Goal: Task Accomplishment & Management: Manage account settings

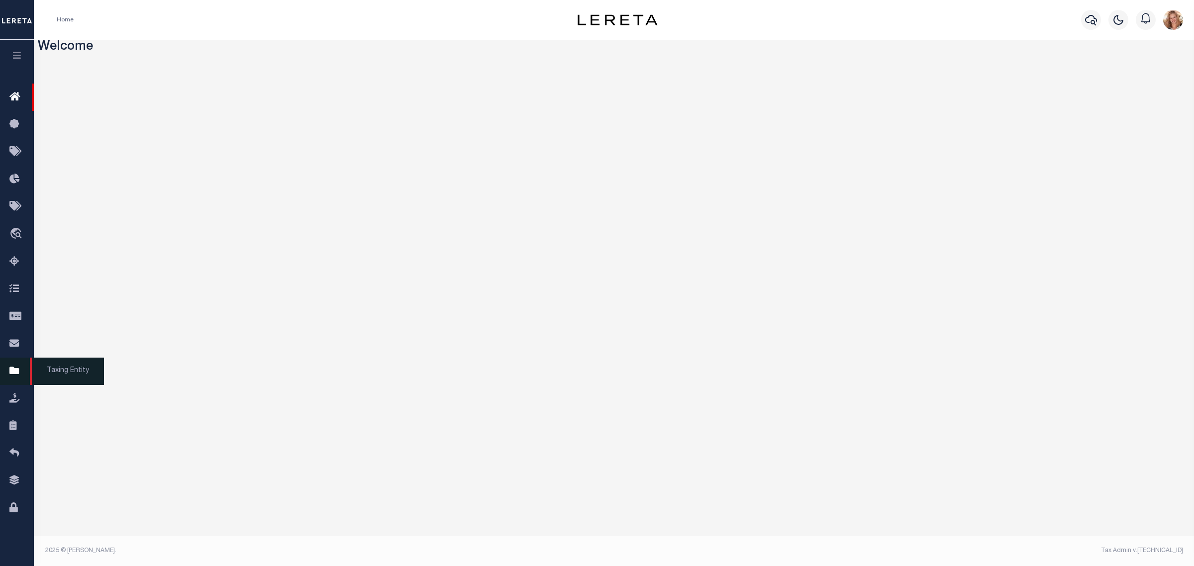
click at [13, 374] on icon at bounding box center [17, 371] width 16 height 12
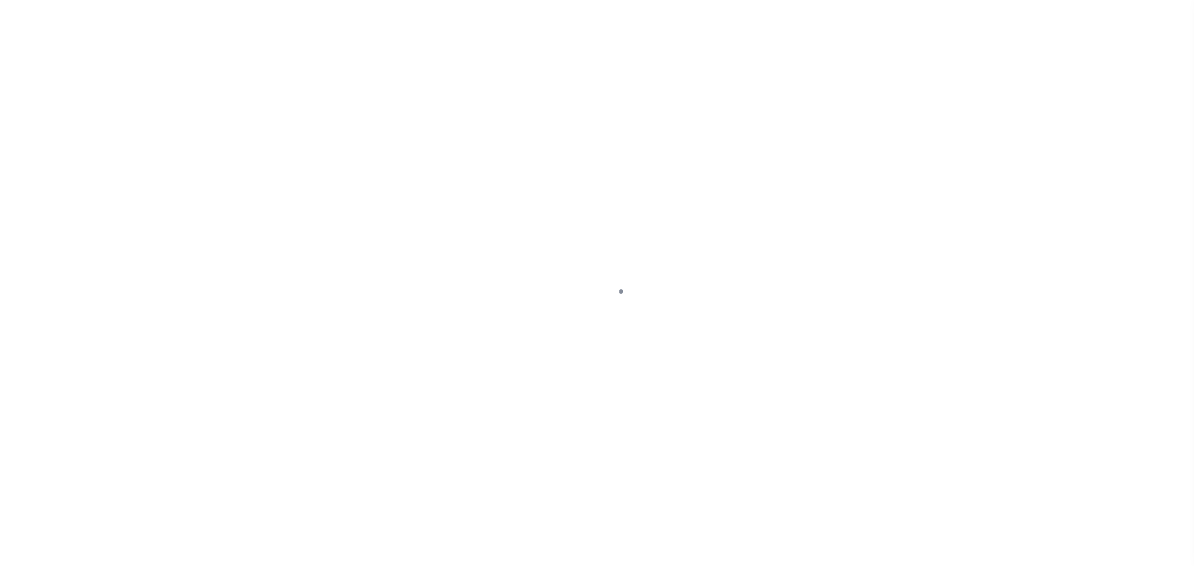
select select "NY"
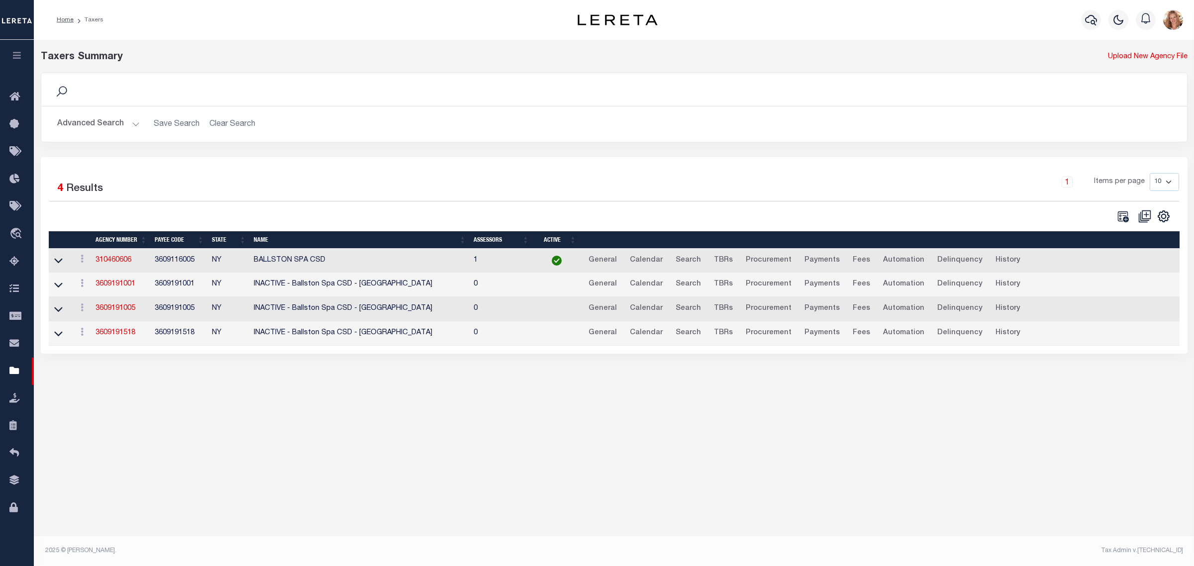
click at [106, 118] on button "Advanced Search" at bounding box center [98, 123] width 83 height 19
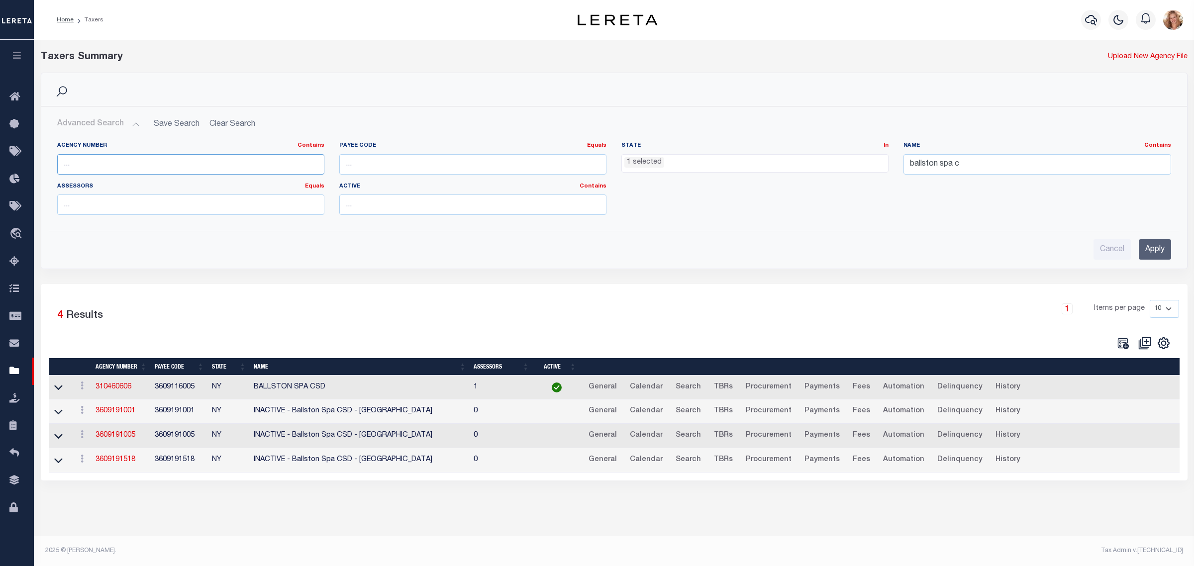
click at [106, 163] on input "text" at bounding box center [190, 164] width 267 height 20
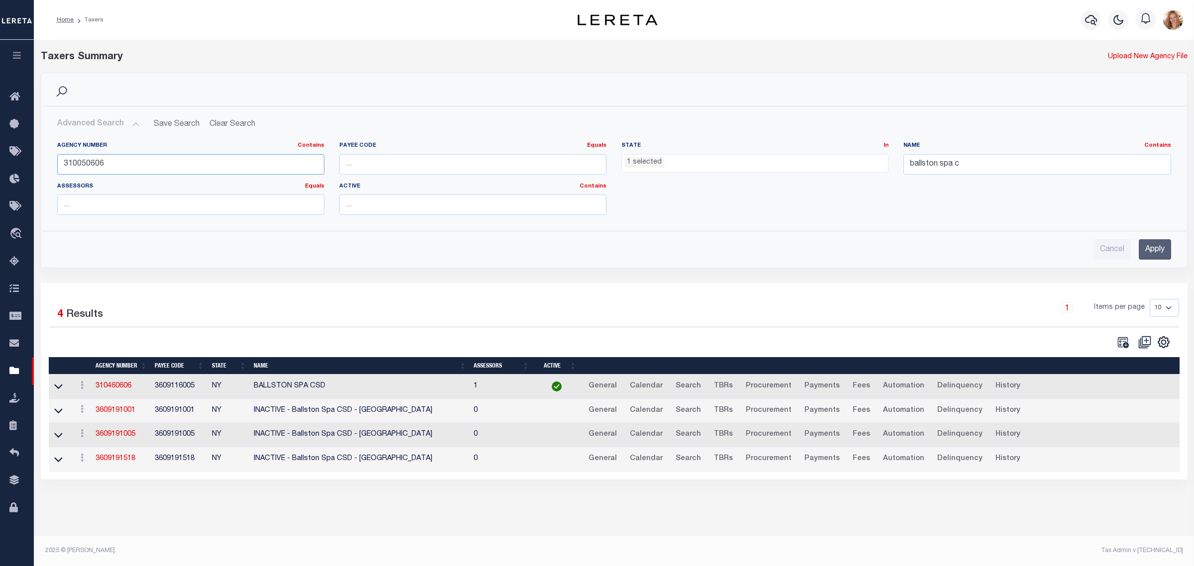
type input "310050606"
click at [837, 162] on ul "1 selected" at bounding box center [755, 161] width 266 height 13
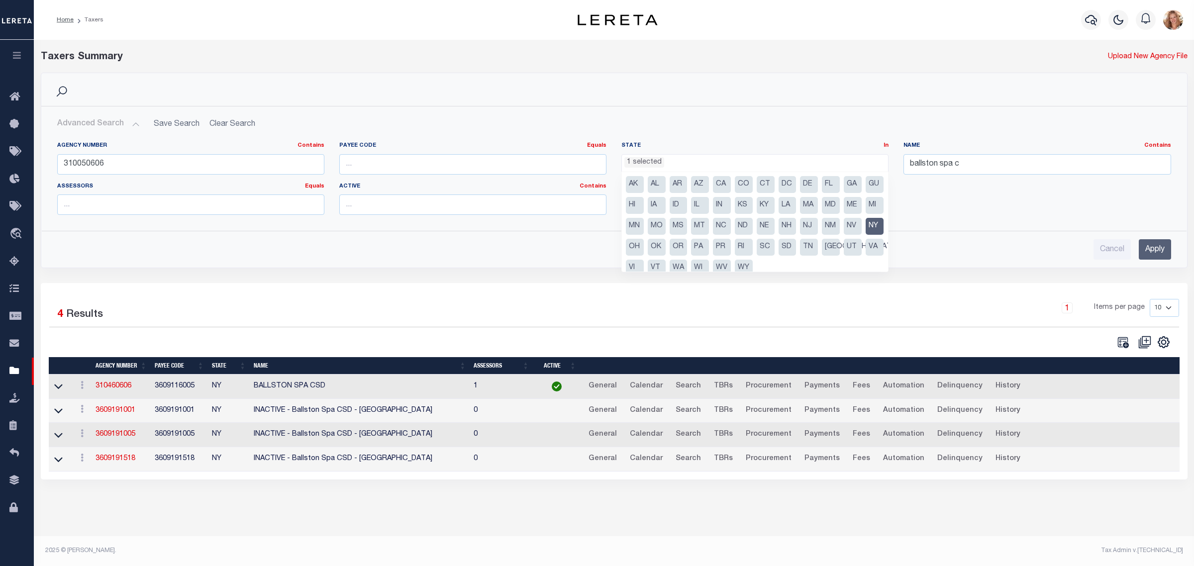
click at [866, 235] on li "NY" at bounding box center [875, 226] width 18 height 17
select select
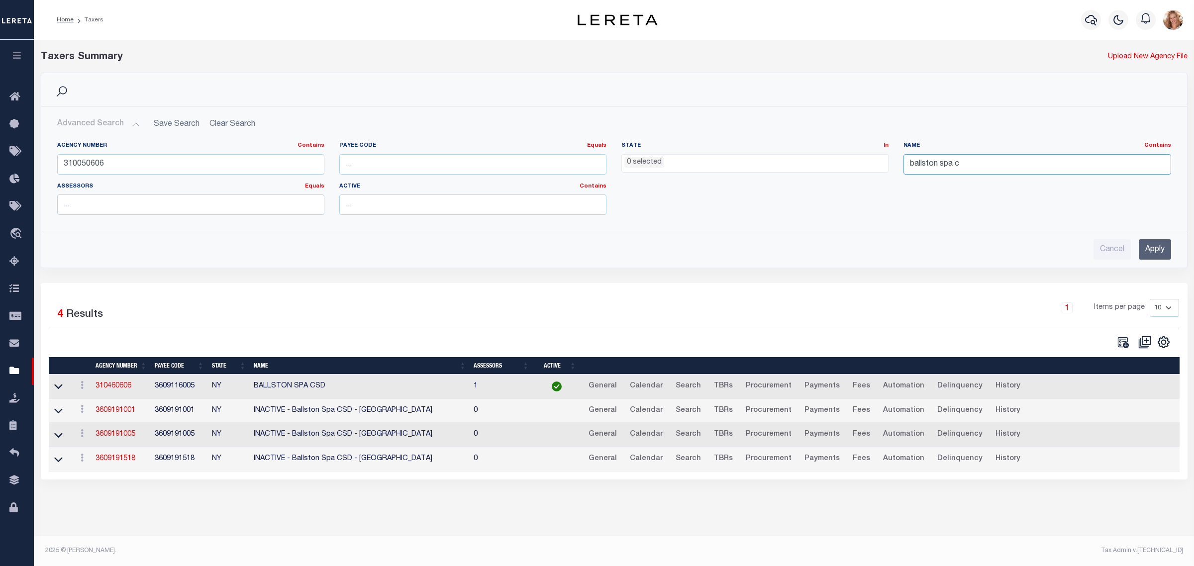
drag, startPoint x: 969, startPoint y: 166, endPoint x: 859, endPoint y: 171, distance: 110.0
click at [859, 171] on div "Agency Number Contains Contains Is 310050606 Payee Code Equals Equals Is Not Eq…" at bounding box center [614, 182] width 1129 height 81
click at [1148, 257] on input "Apply" at bounding box center [1155, 249] width 32 height 20
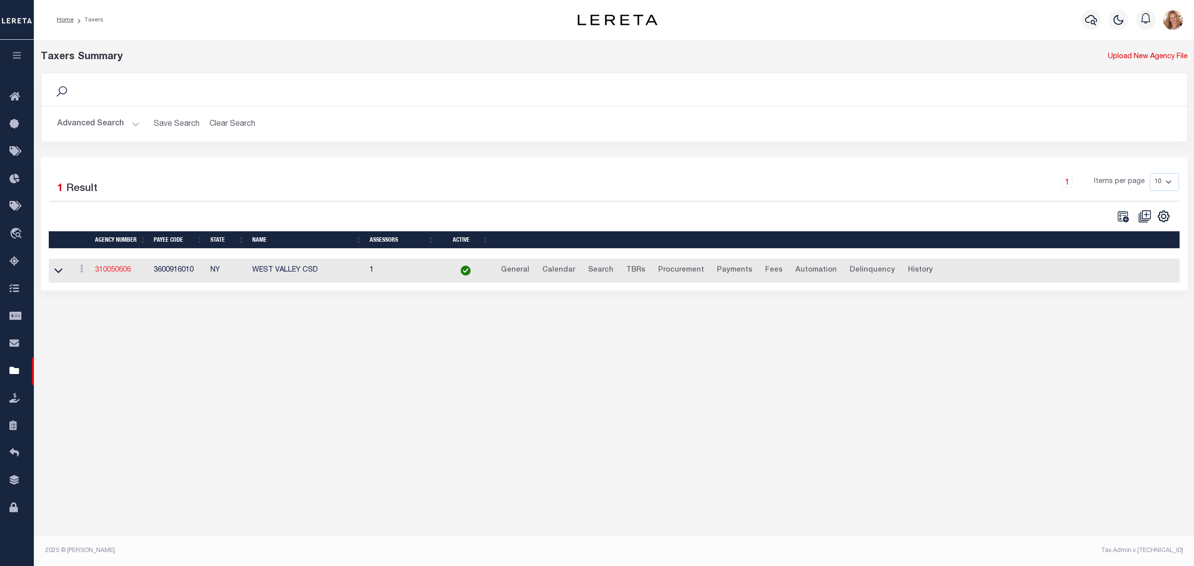
click at [128, 272] on link "310050606" at bounding box center [113, 270] width 36 height 7
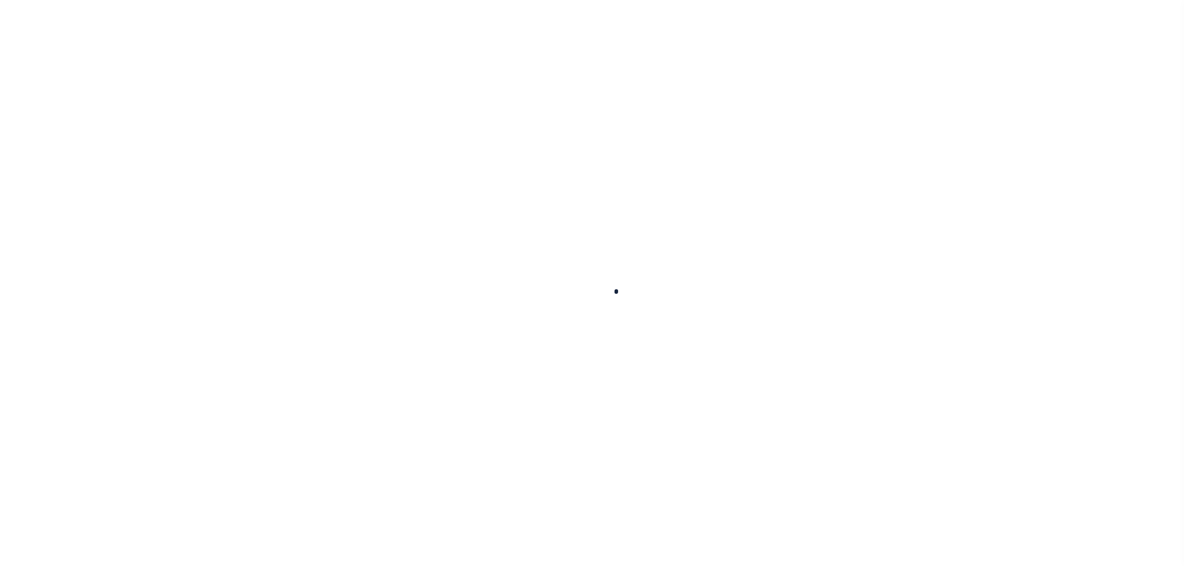
select select
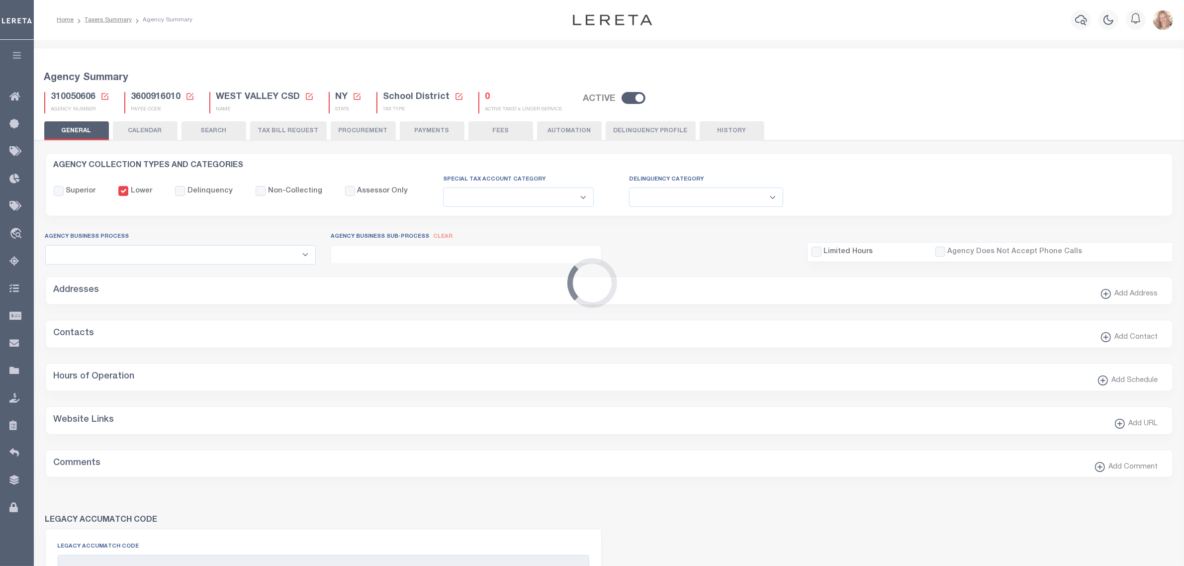
checkbox input "false"
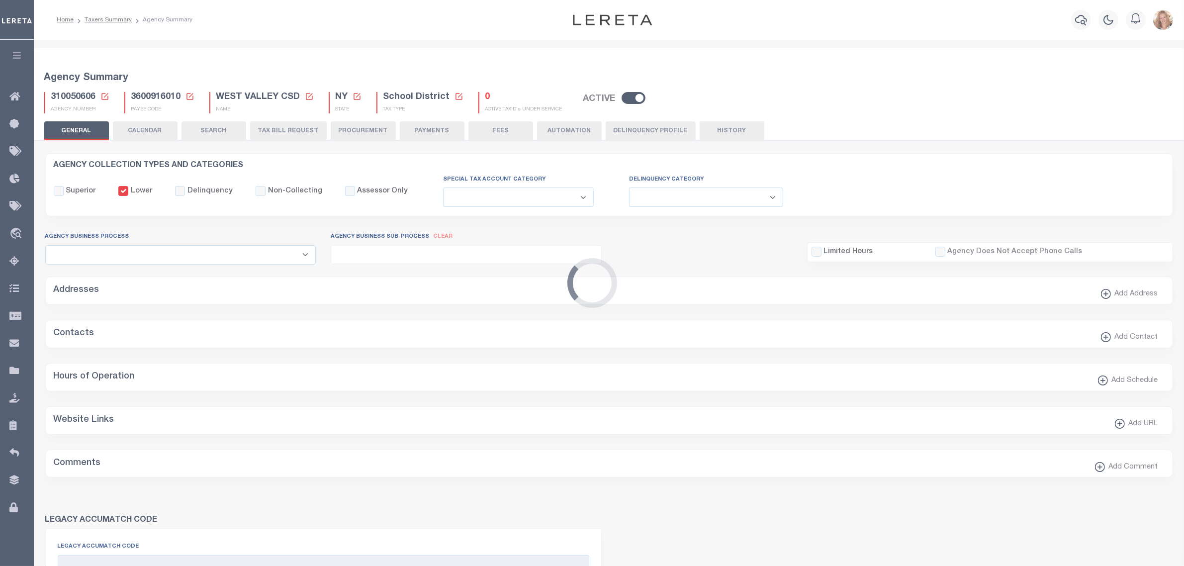
type input "3600916010"
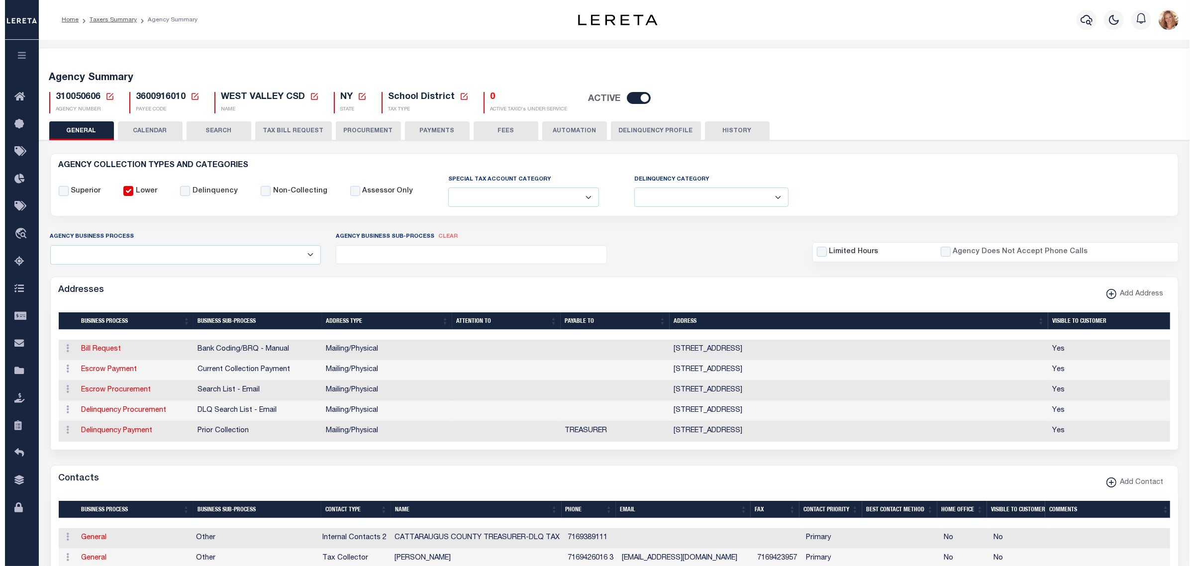
scroll to position [62, 0]
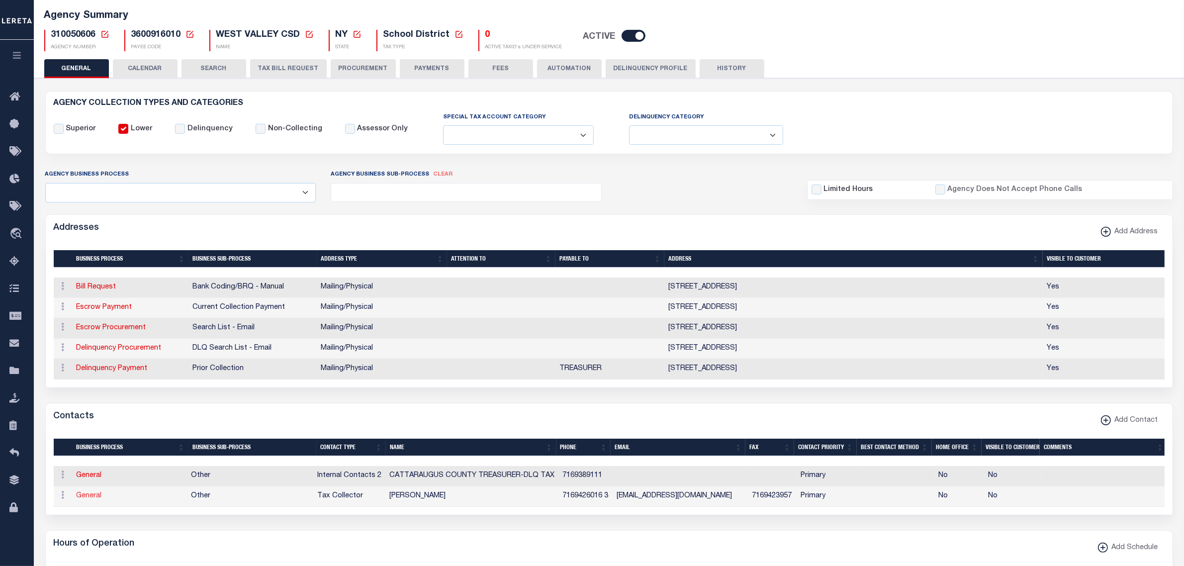
click at [77, 499] on link "General" at bounding box center [89, 495] width 25 height 7
checkbox input "false"
select select
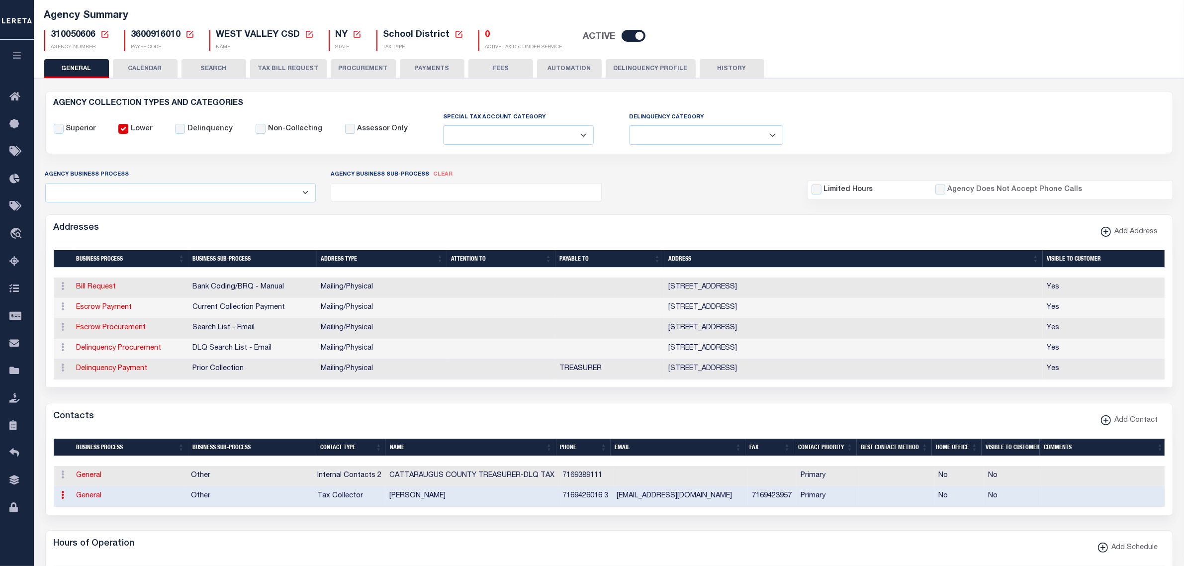
select select "2"
select select "1"
type input "PATRICIA"
type input "R"
type input "DASHNAW"
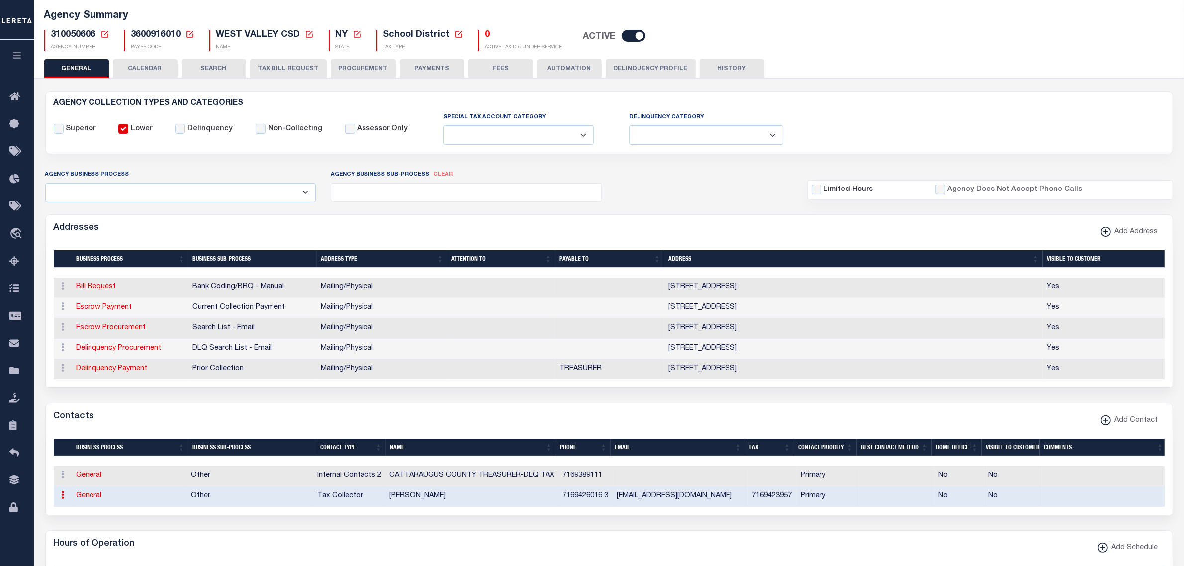
type input "7169426016"
type input "3"
type input "7169423957"
type input "ASHFORDTOWNCLERK@GMAIL.COM"
select select "6"
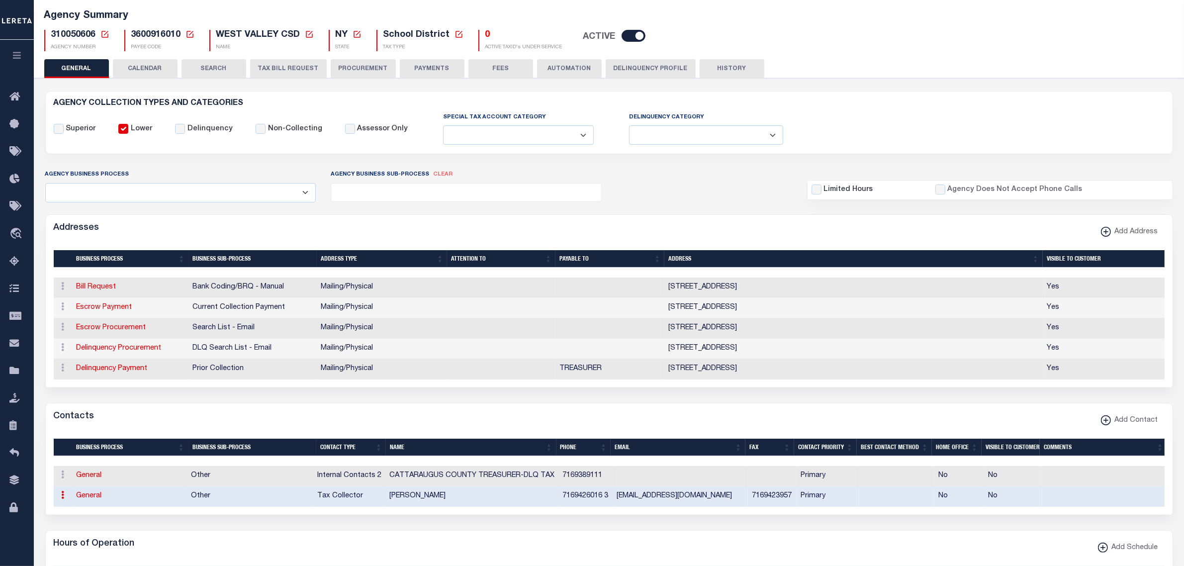
select select "39"
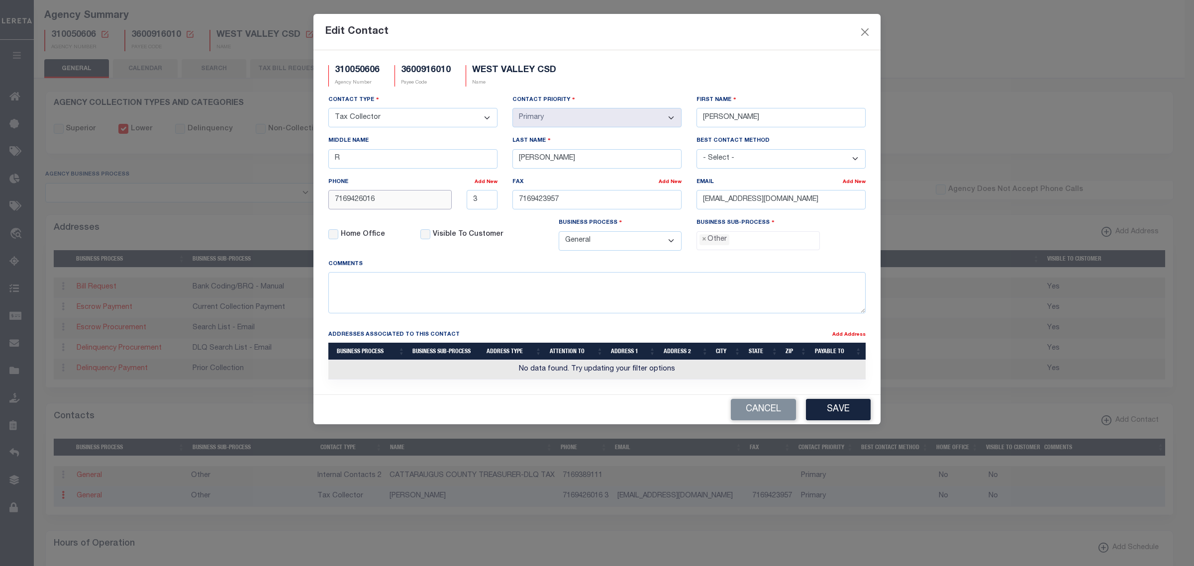
click at [385, 202] on input "7169426016" at bounding box center [389, 199] width 123 height 19
type input "716-942-6016"
type input "716-942-3957"
click at [703, 242] on span "×" at bounding box center [704, 239] width 4 height 11
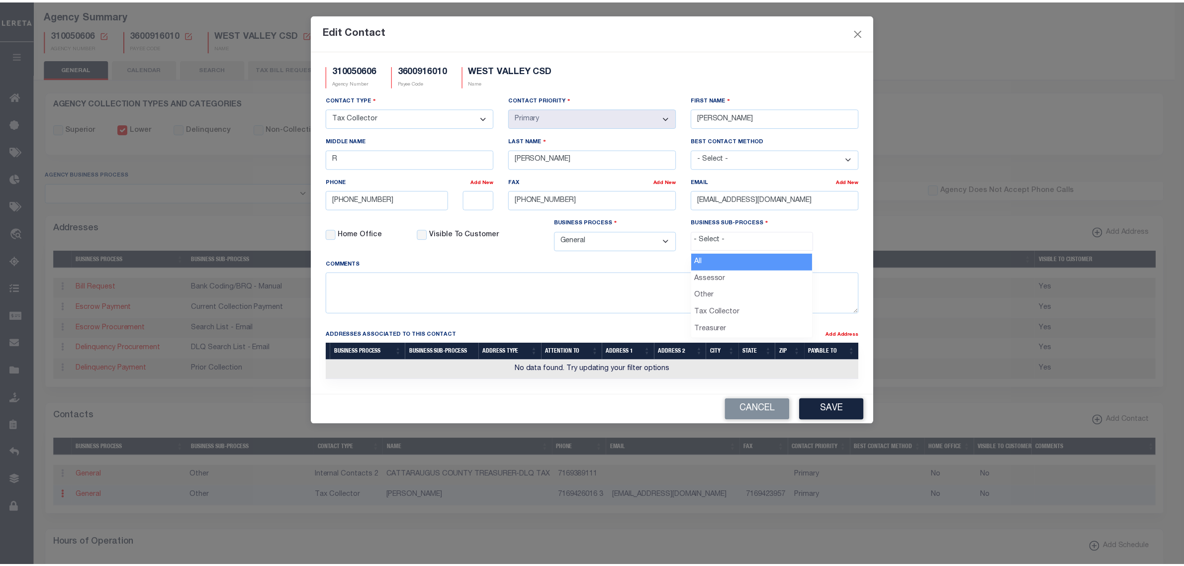
scroll to position [17, 0]
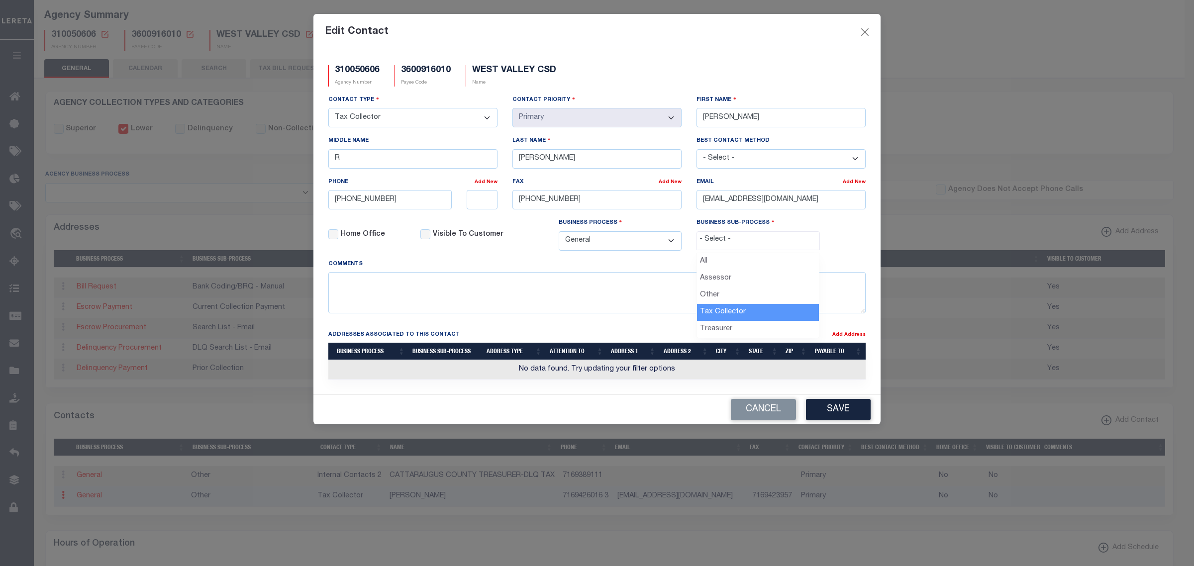
select select "31"
click at [822, 416] on button "Save" at bounding box center [838, 409] width 65 height 21
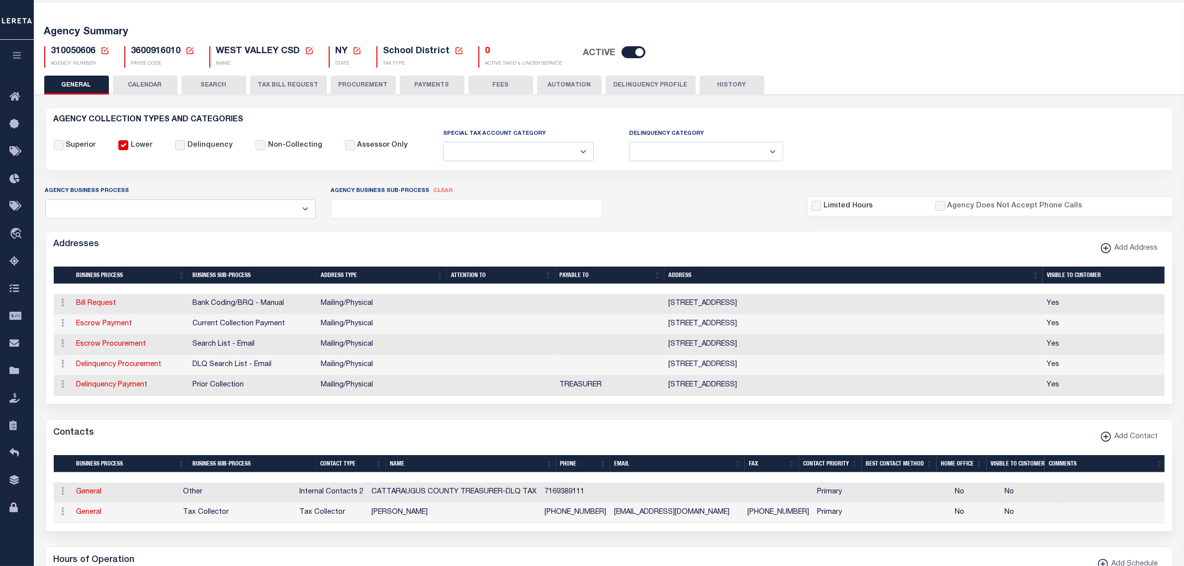
scroll to position [0, 0]
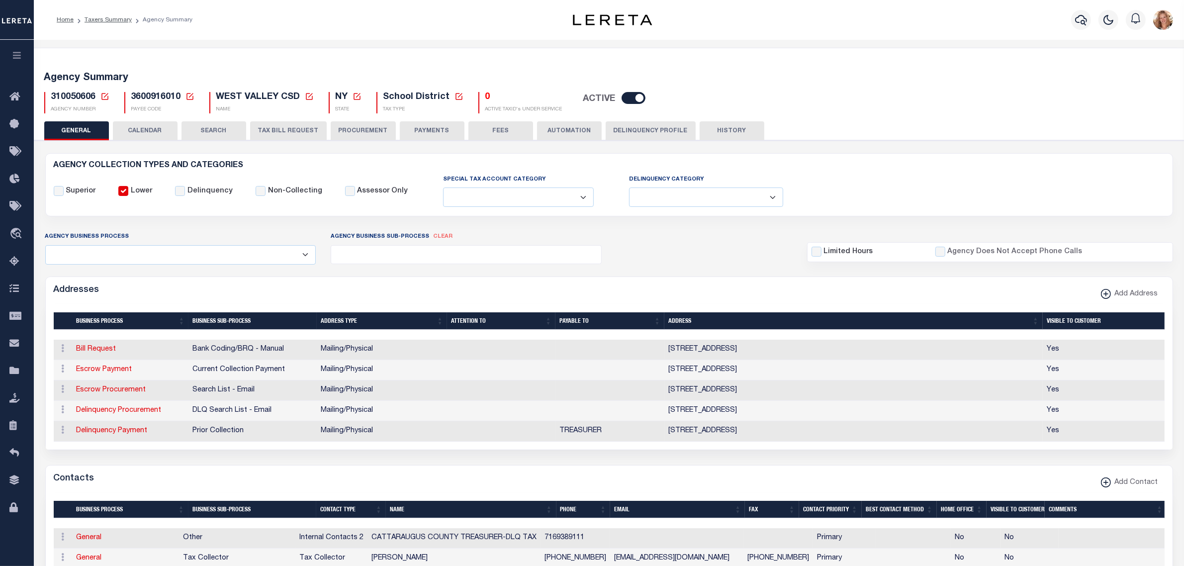
click at [426, 135] on button "PAYMENTS" at bounding box center [432, 130] width 65 height 19
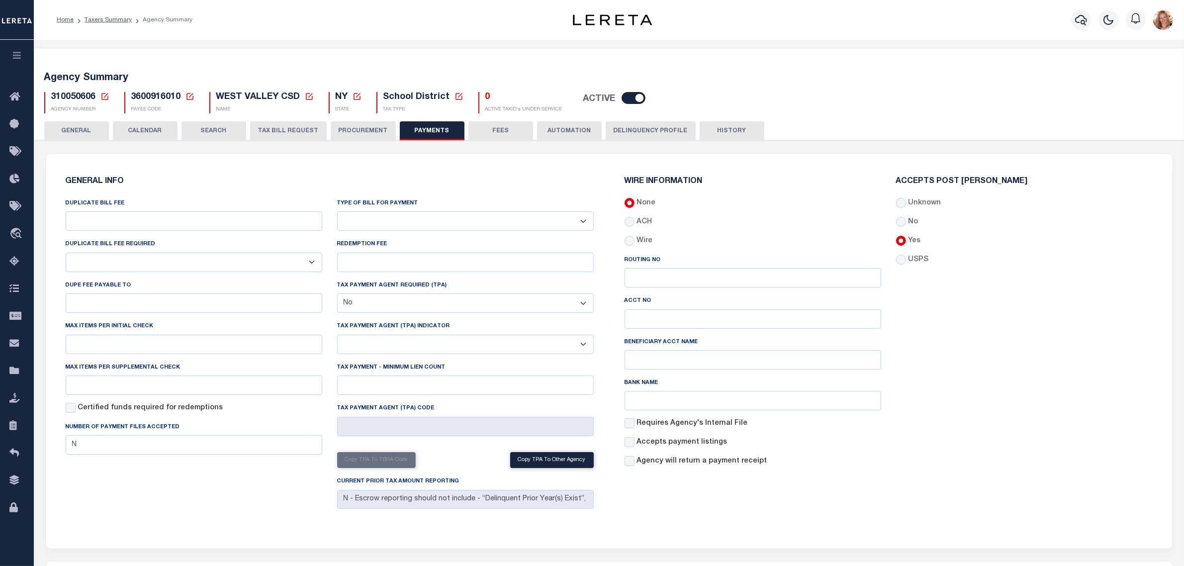
click at [441, 228] on select "Bar-Coded Tax Statement Print Tax Bills from Web. No DBF Required. Memo Bill Or…" at bounding box center [465, 220] width 257 height 19
select select "35"
click at [337, 212] on select "Bar-Coded Tax Statement Print Tax Bills from Web. No DBF Required. Memo Bill Or…" at bounding box center [465, 220] width 257 height 19
click at [452, 192] on div "GENERAL INFO DUPLICATE BILL FEE DUPLICATE BILL FEE REQUIRED Yes No DUPE FEE PAY…" at bounding box center [330, 345] width 544 height 359
click at [1149, 551] on button "Save Edits" at bounding box center [1134, 552] width 81 height 21
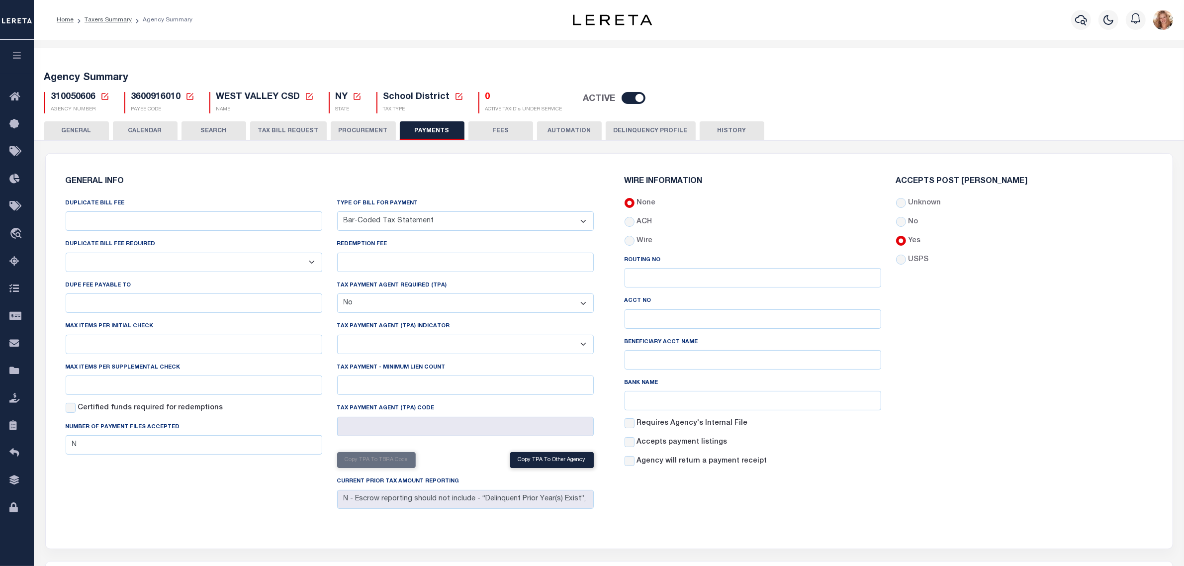
click at [85, 132] on button "GENERAL" at bounding box center [76, 130] width 65 height 19
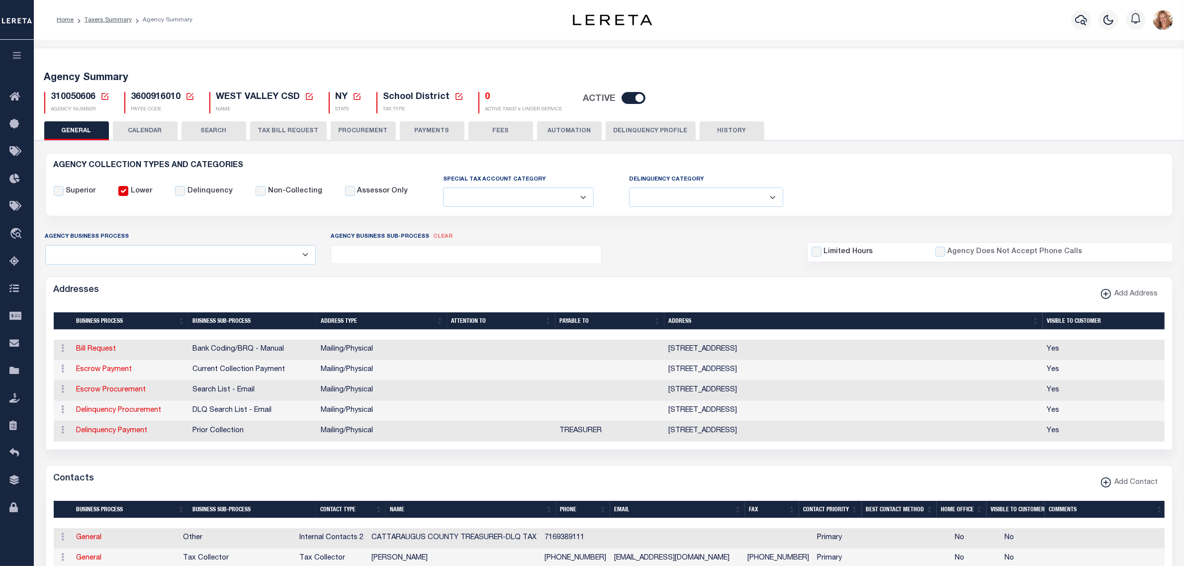
drag, startPoint x: 107, startPoint y: 96, endPoint x: 127, endPoint y: 142, distance: 49.9
click at [107, 96] on icon at bounding box center [104, 96] width 9 height 9
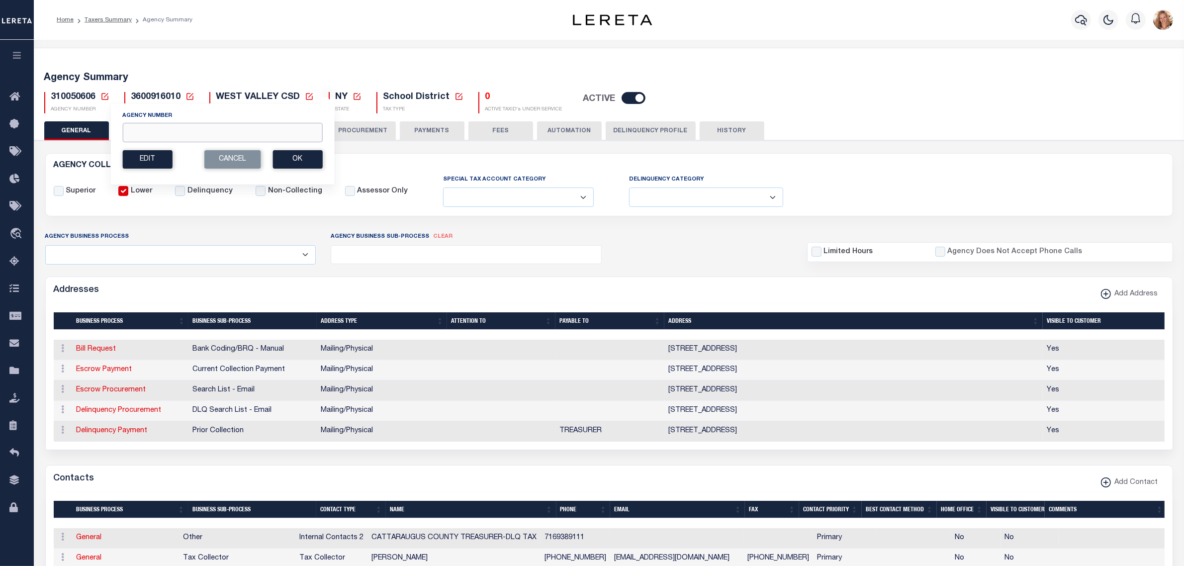
click at [142, 134] on input "Agency Number" at bounding box center [222, 132] width 200 height 19
type input "310050674"
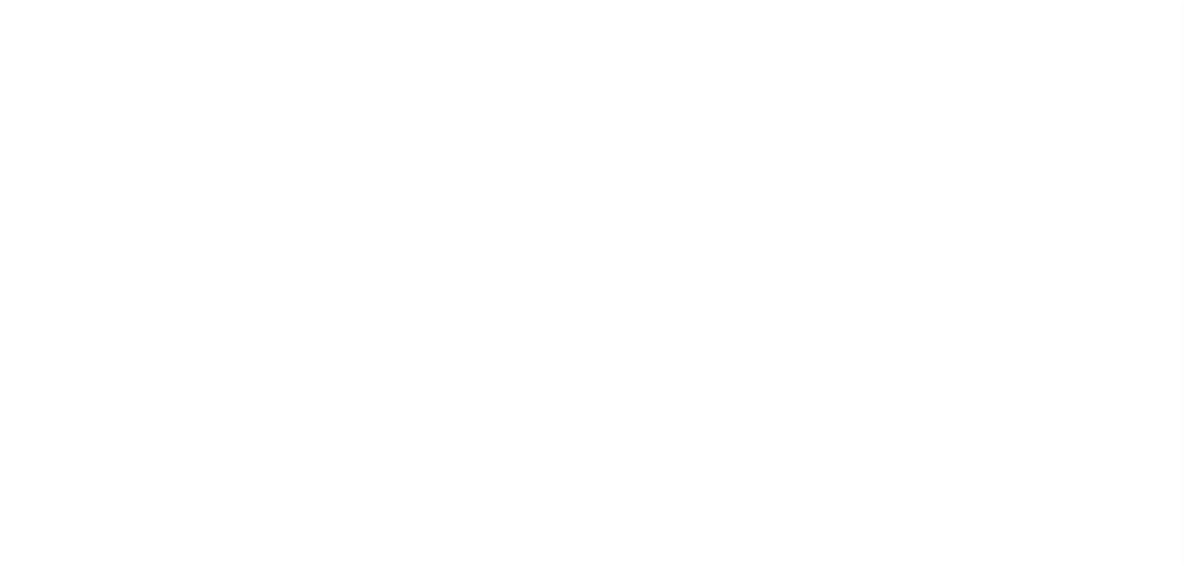
select select
checkbox input "false"
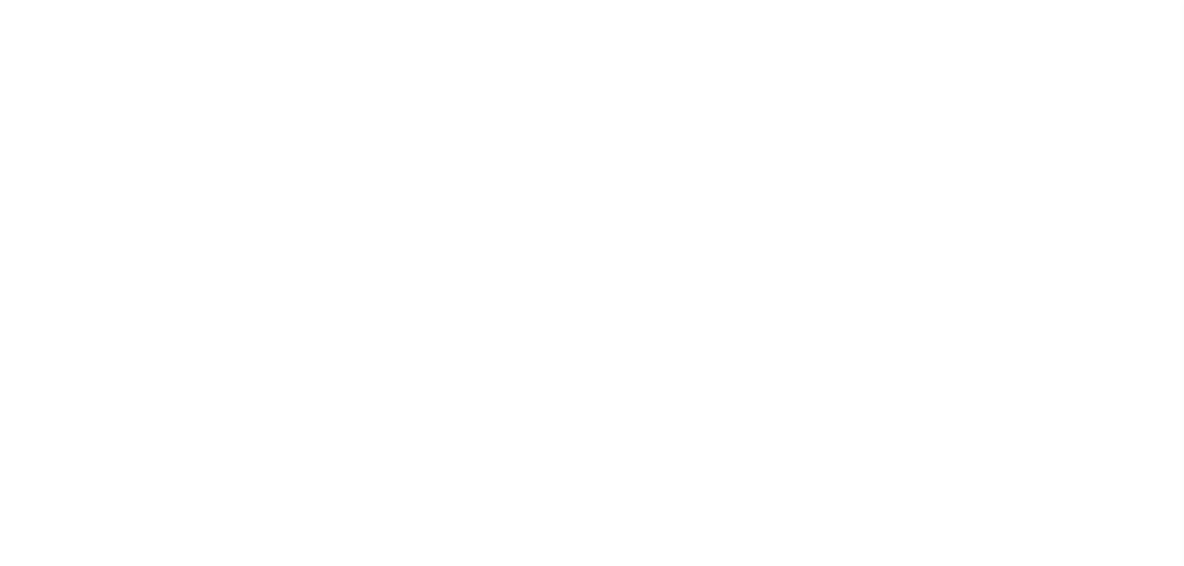
checkbox input "false"
type input "3600916014"
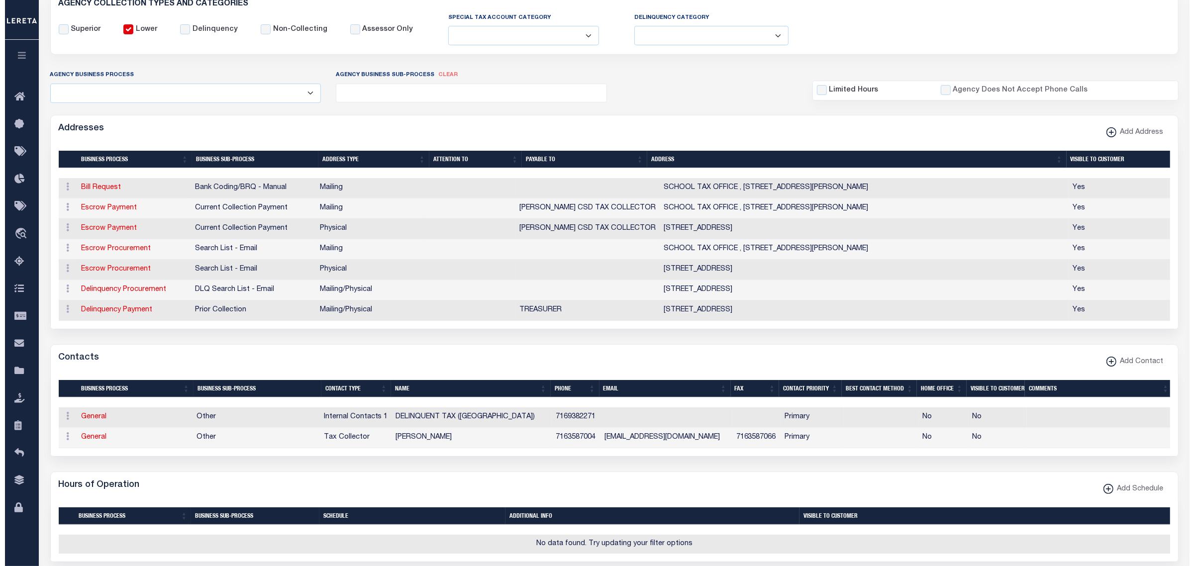
scroll to position [187, 0]
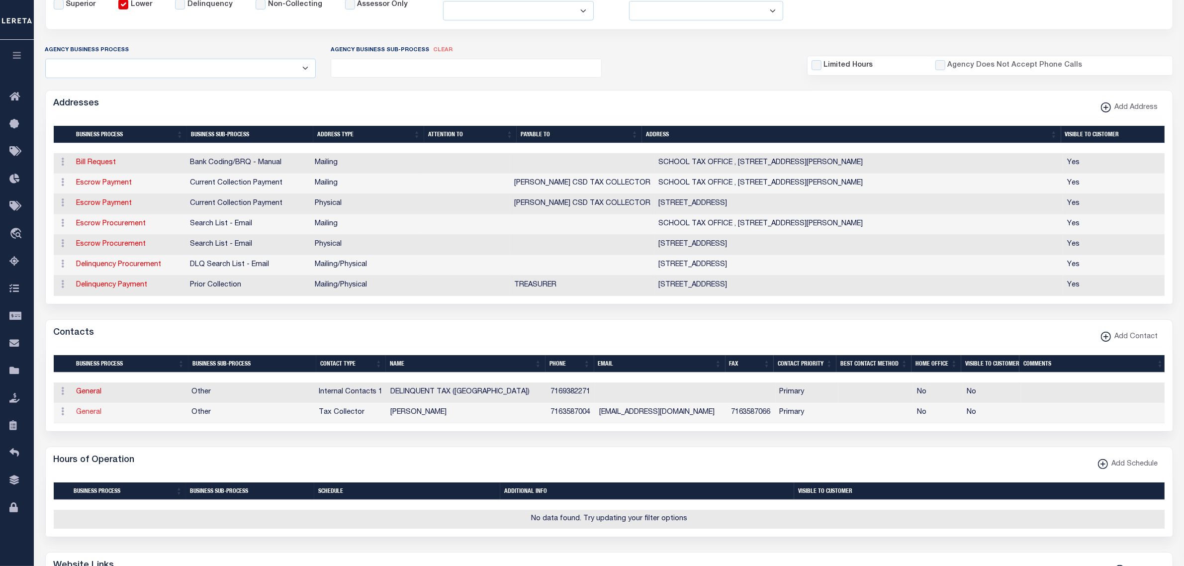
click at [97, 416] on link "General" at bounding box center [89, 412] width 25 height 7
checkbox input "false"
select select
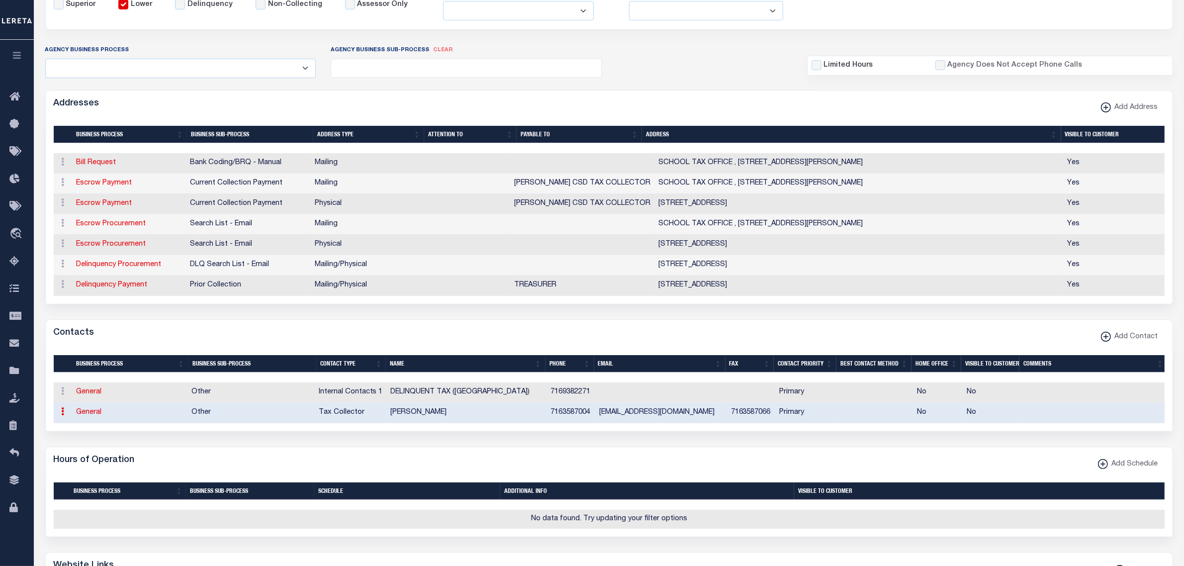
select select "2"
select select "1"
type input "MANDY"
type input "MORRISON"
type input "7163587004"
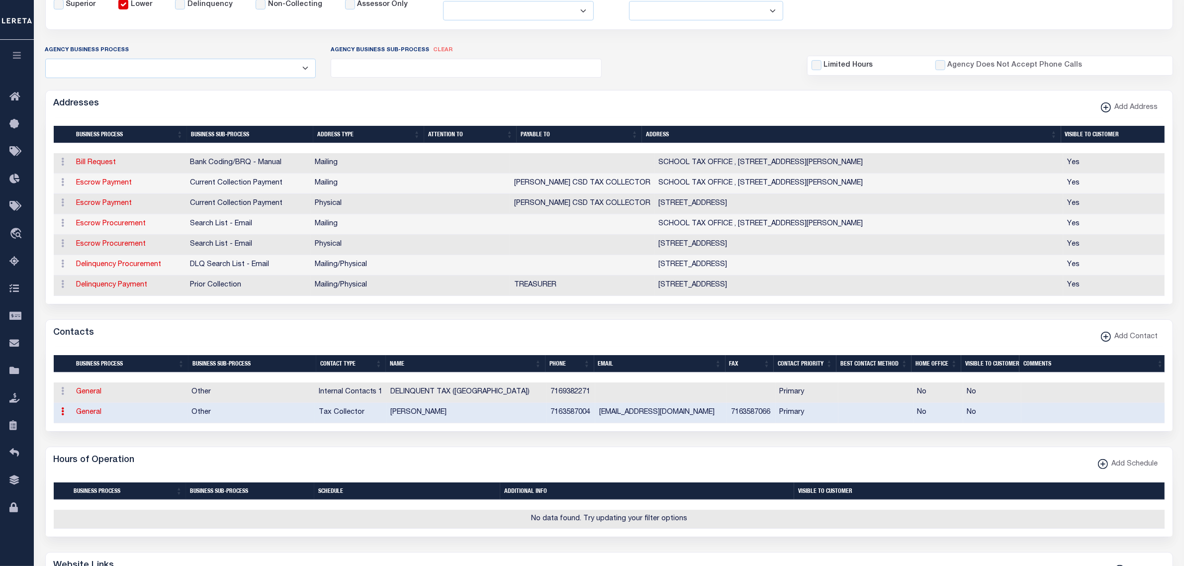
type input "7163587066"
type input "MMORRISON@RANDOLPHCSD.ORG"
select select "6"
select select "39"
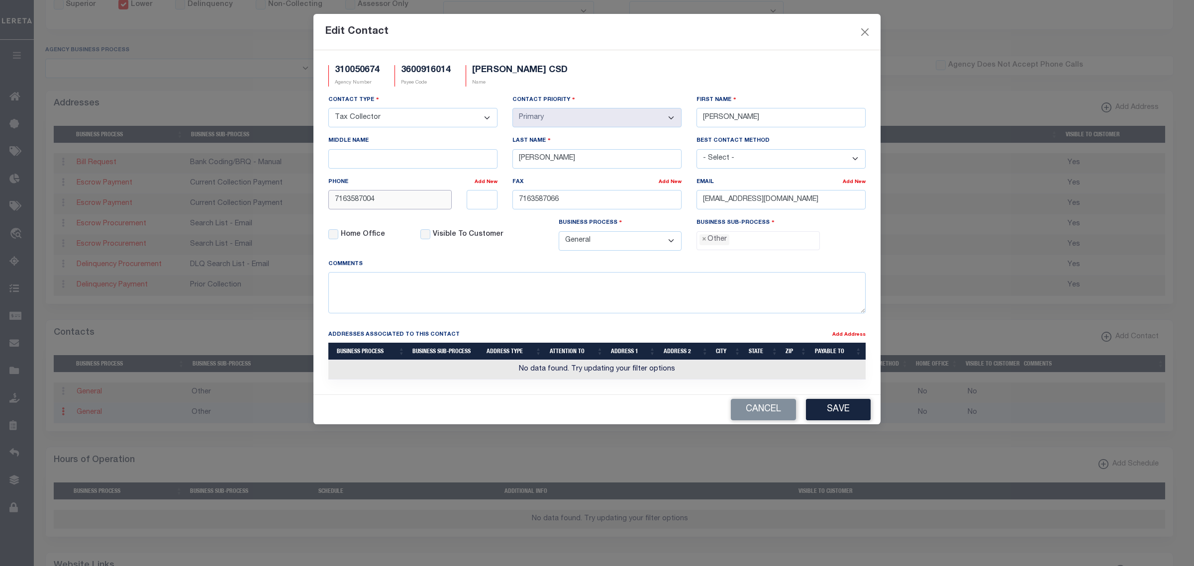
click at [402, 205] on input "7163587004" at bounding box center [389, 199] width 123 height 19
type input "716-358-7006"
type input "716-358-7066"
click at [704, 244] on span "×" at bounding box center [704, 239] width 4 height 11
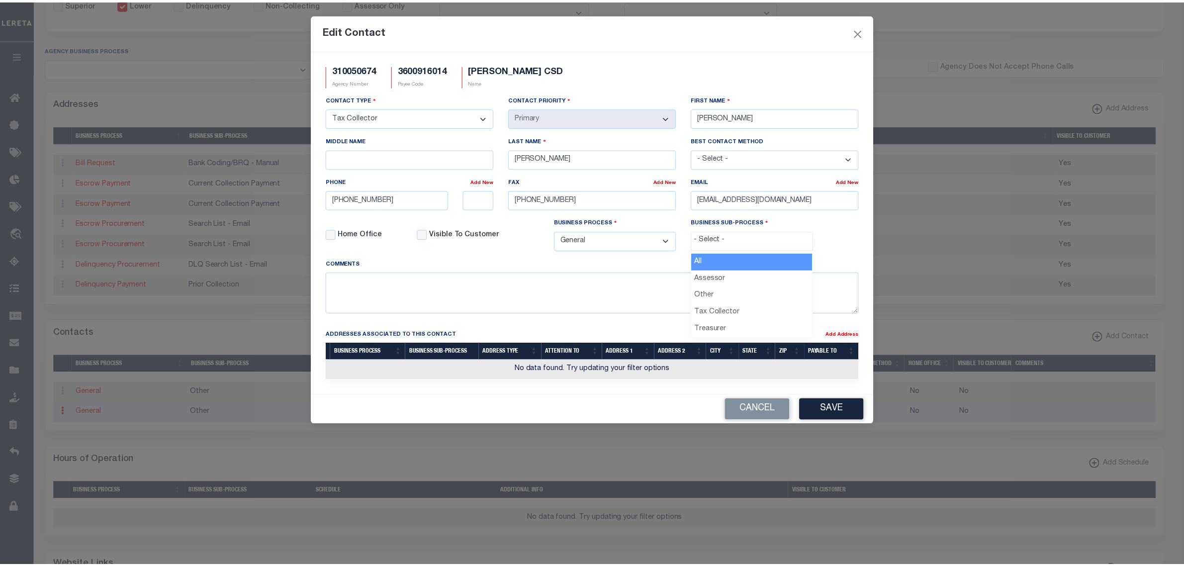
scroll to position [17, 0]
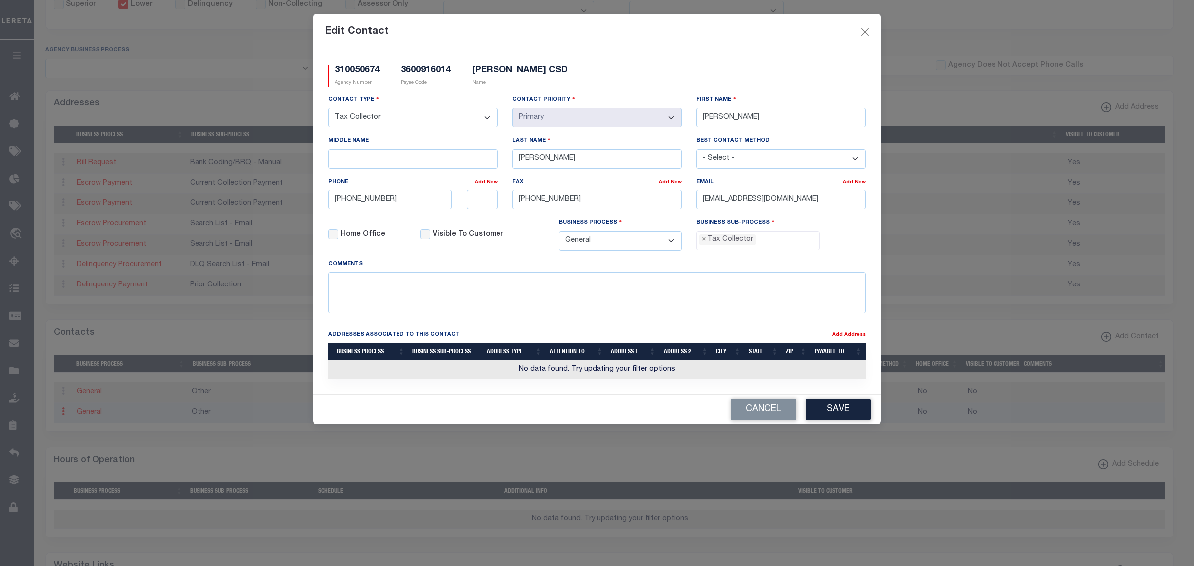
select select "31"
click at [842, 412] on button "Save" at bounding box center [838, 409] width 65 height 21
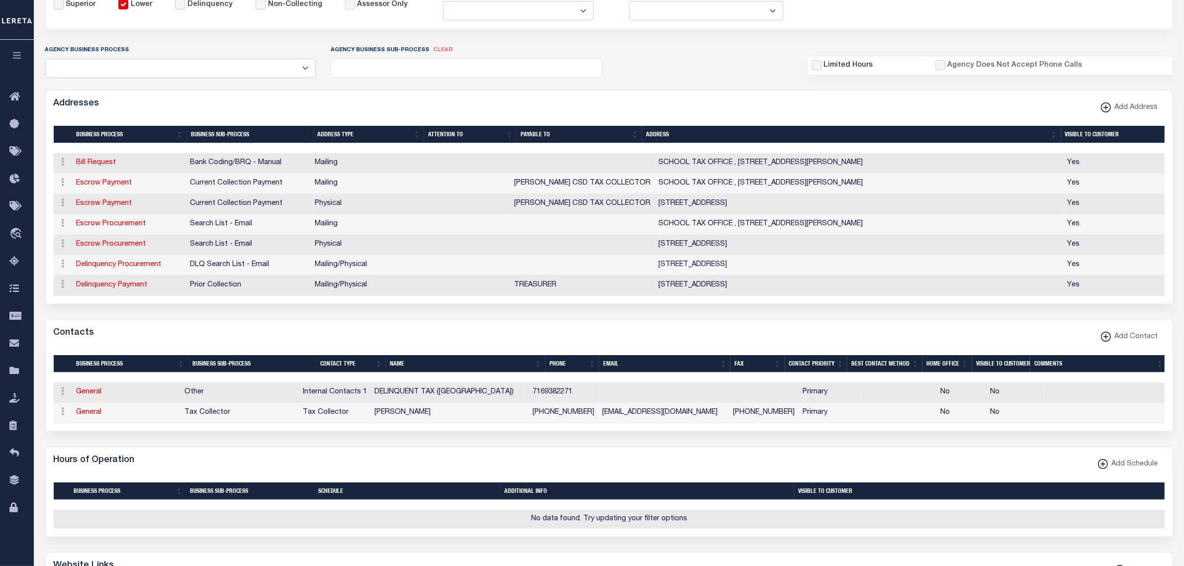
scroll to position [0, 0]
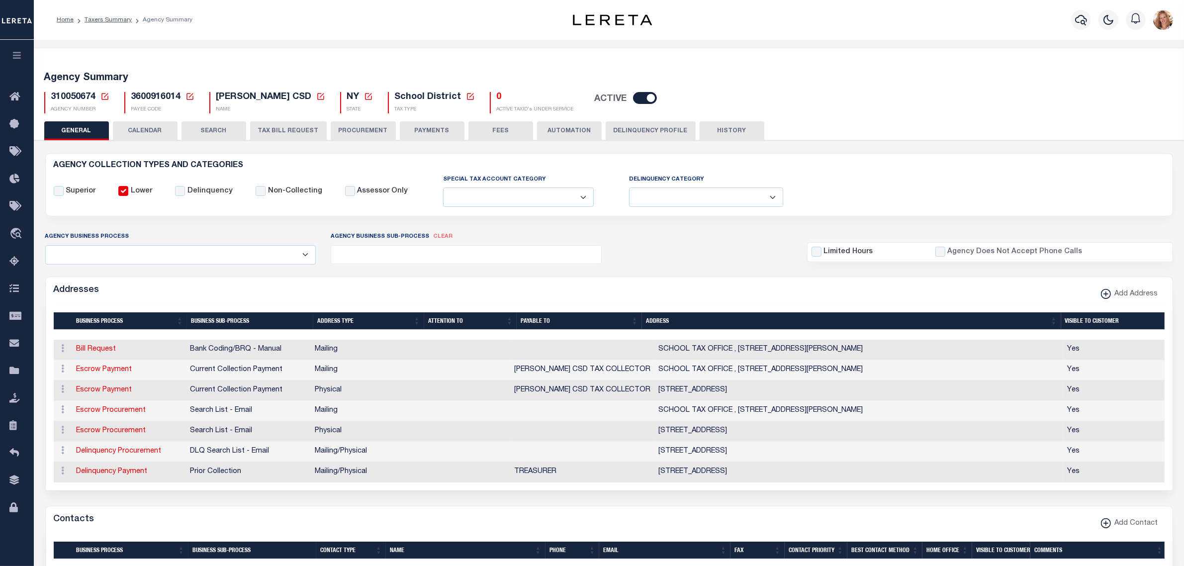
click at [448, 131] on button "PAYMENTS" at bounding box center [432, 130] width 65 height 19
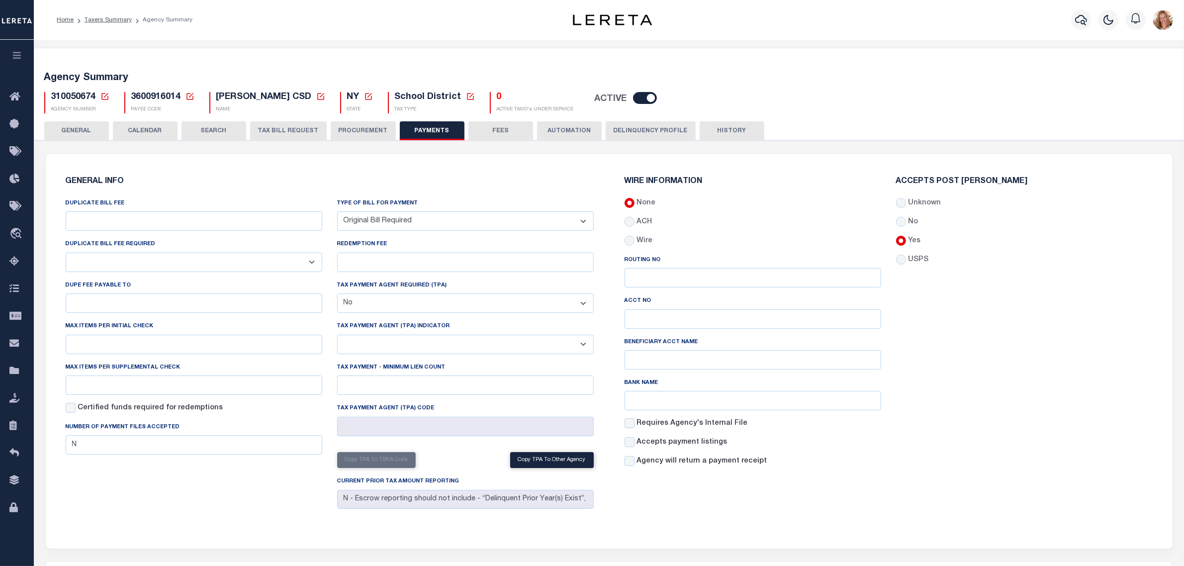
click at [420, 217] on select "Bar-Coded Tax Statement Print Tax Bills from Web. No DBF Required. Memo Bill Or…" at bounding box center [465, 220] width 257 height 19
select select
click at [337, 212] on select "Bar-Coded Tax Statement Print Tax Bills from Web. No DBF Required. Memo Bill Or…" at bounding box center [465, 220] width 257 height 19
click at [453, 158] on div "GENERAL INFO DUPLICATE BILL FEE DUPLICATE BILL FEE REQUIRED Yes No DUPE FEE PAY…" at bounding box center [609, 351] width 1127 height 395
click at [1165, 556] on button "Save Edits" at bounding box center [1134, 552] width 81 height 21
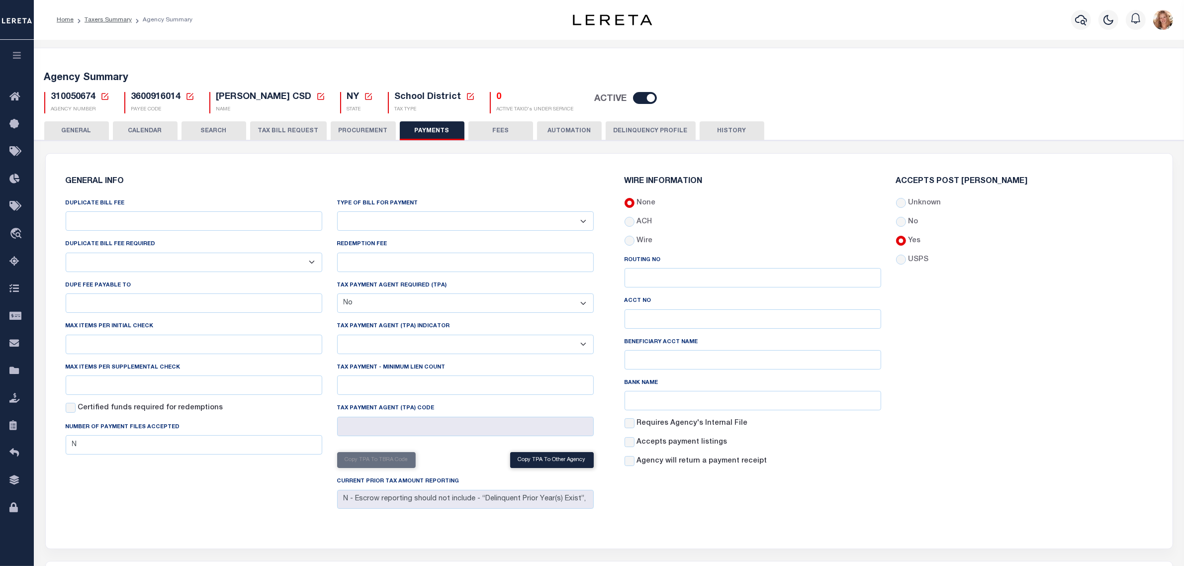
drag, startPoint x: 90, startPoint y: 123, endPoint x: 103, endPoint y: 99, distance: 27.4
click at [89, 123] on button "GENERAL" at bounding box center [76, 130] width 65 height 19
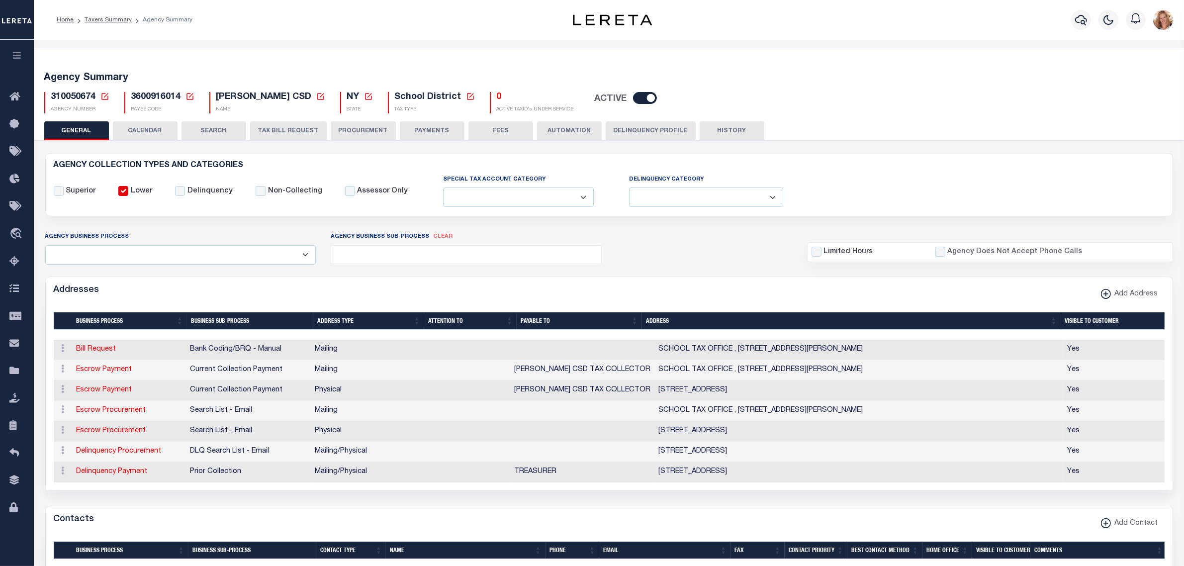
drag, startPoint x: 103, startPoint y: 99, endPoint x: 160, endPoint y: 144, distance: 72.2
click at [103, 99] on icon at bounding box center [104, 96] width 7 height 7
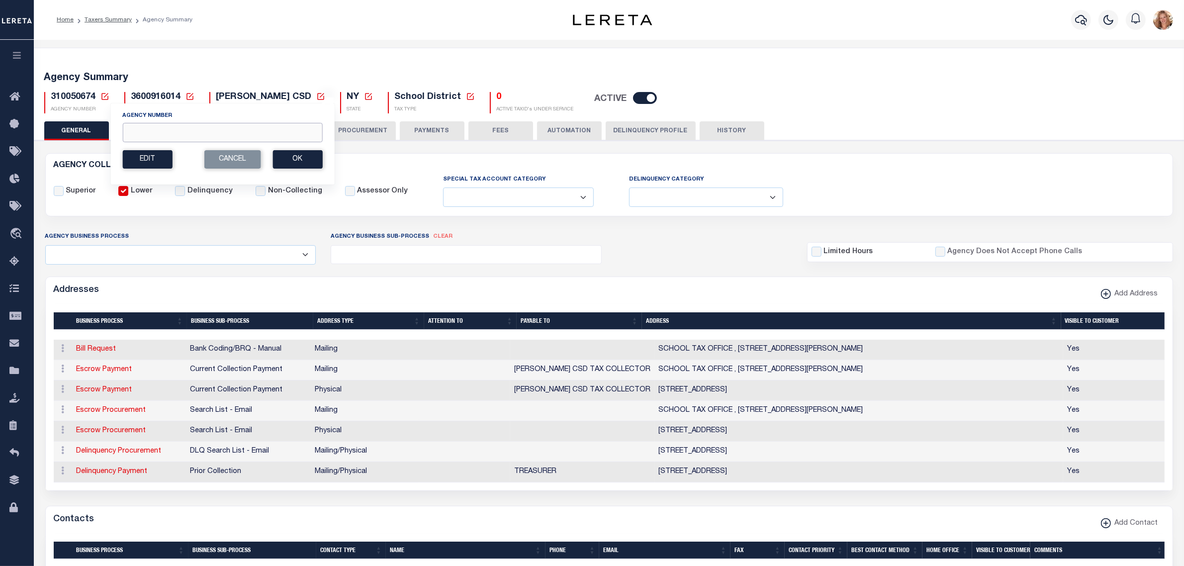
click at [174, 135] on input "Agency Number" at bounding box center [222, 132] width 200 height 19
type input "310070656"
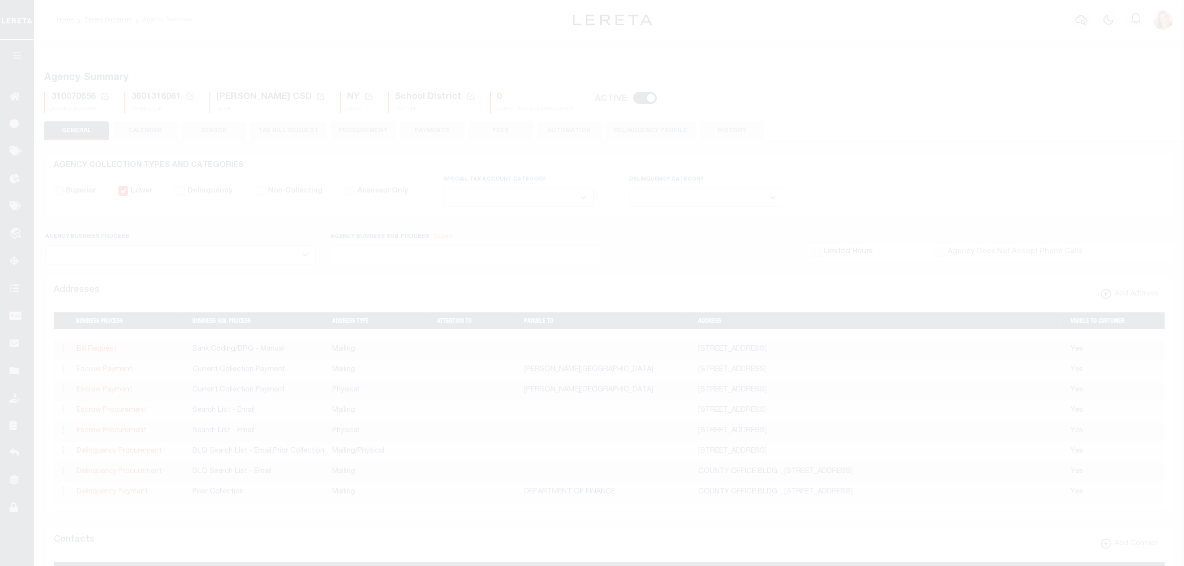
select select
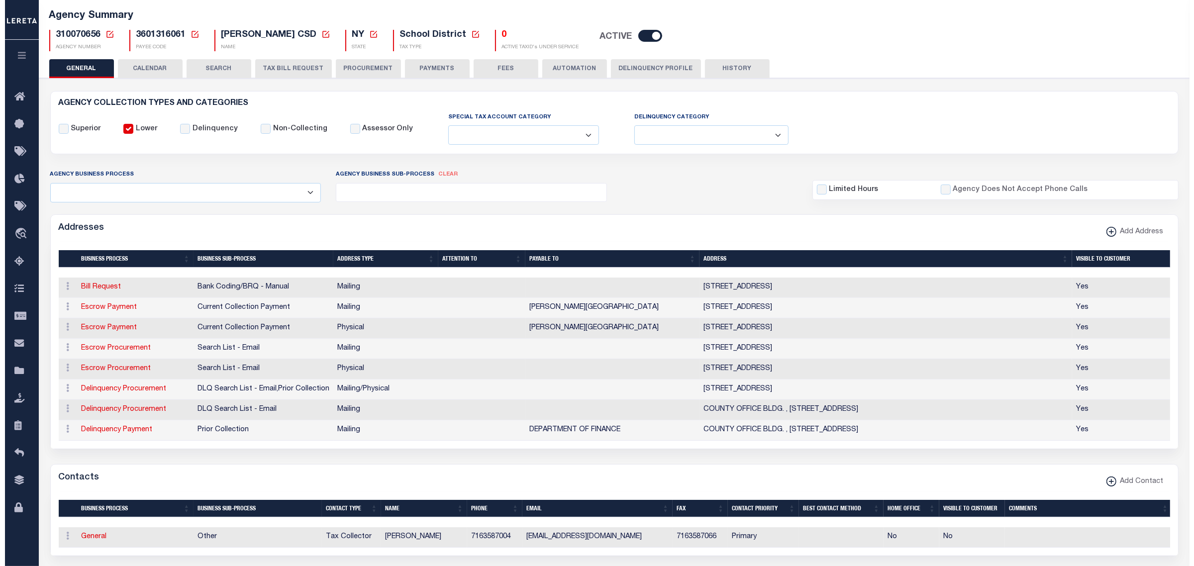
scroll to position [124, 0]
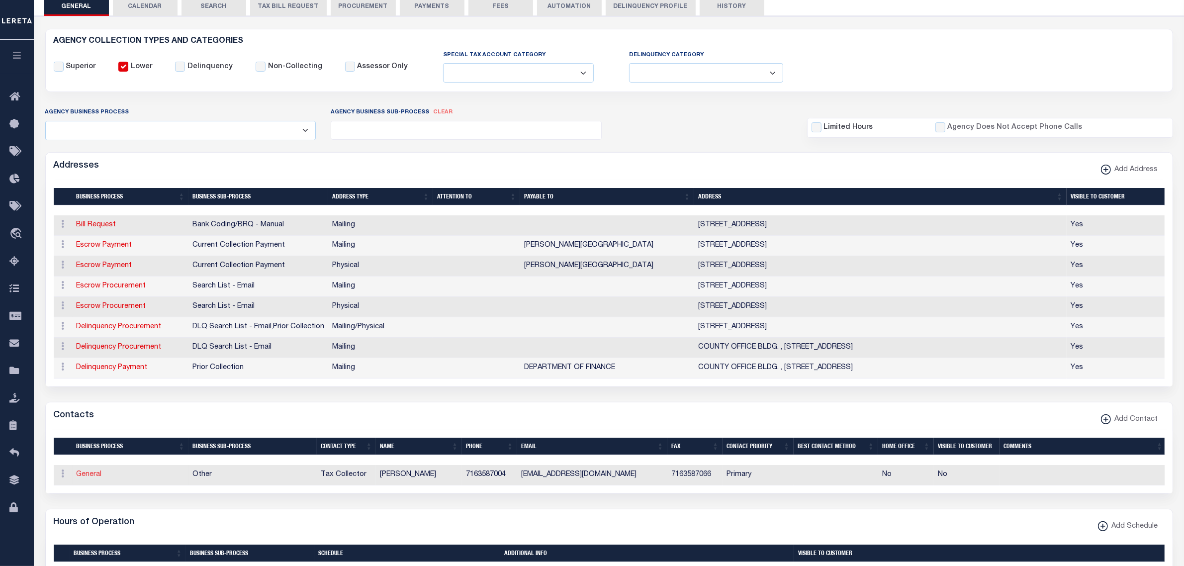
click at [81, 478] on link "General" at bounding box center [89, 474] width 25 height 7
checkbox input "false"
select select
select select "2"
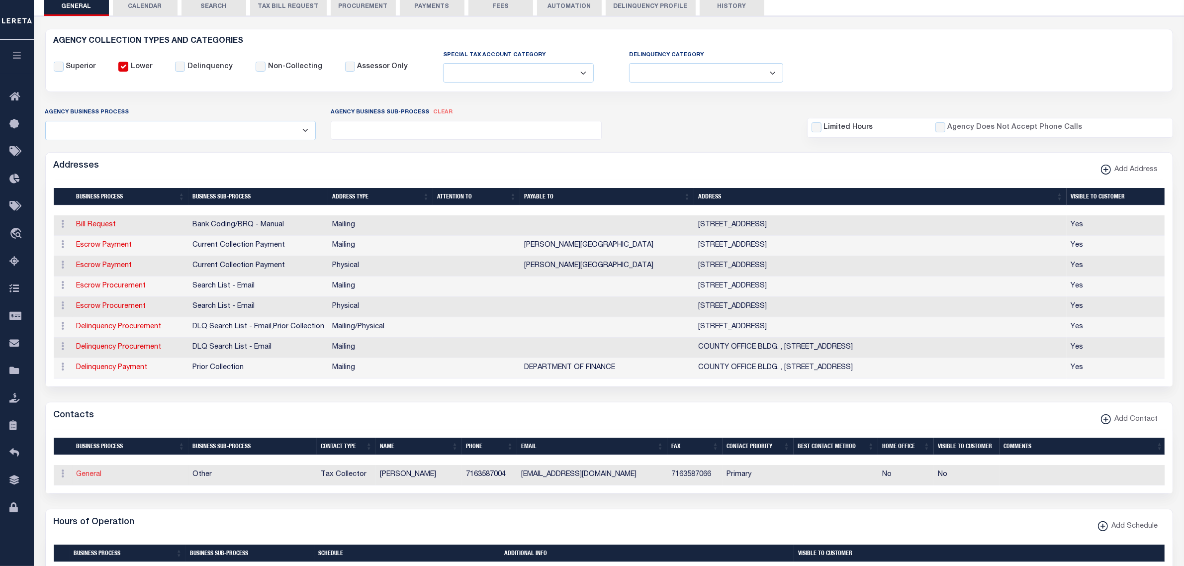
select select "1"
type input "MANDY"
type input "MORRISON"
type input "7163587004"
type input "7163587066"
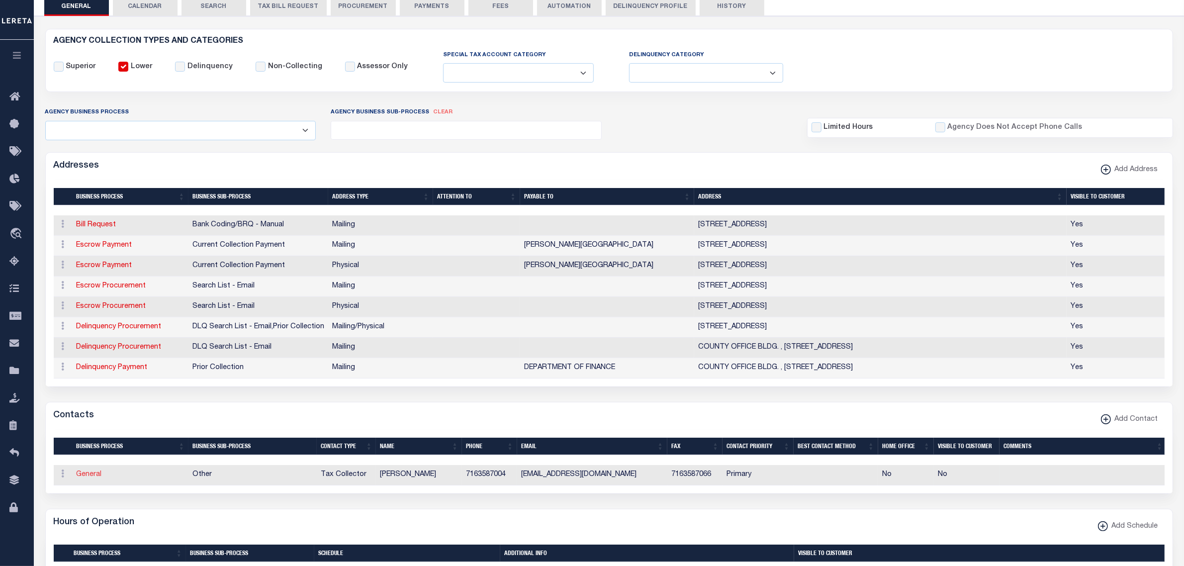
type input "MMORRISON@RANDOLPHCSD.ORG"
select select "6"
select select "39"
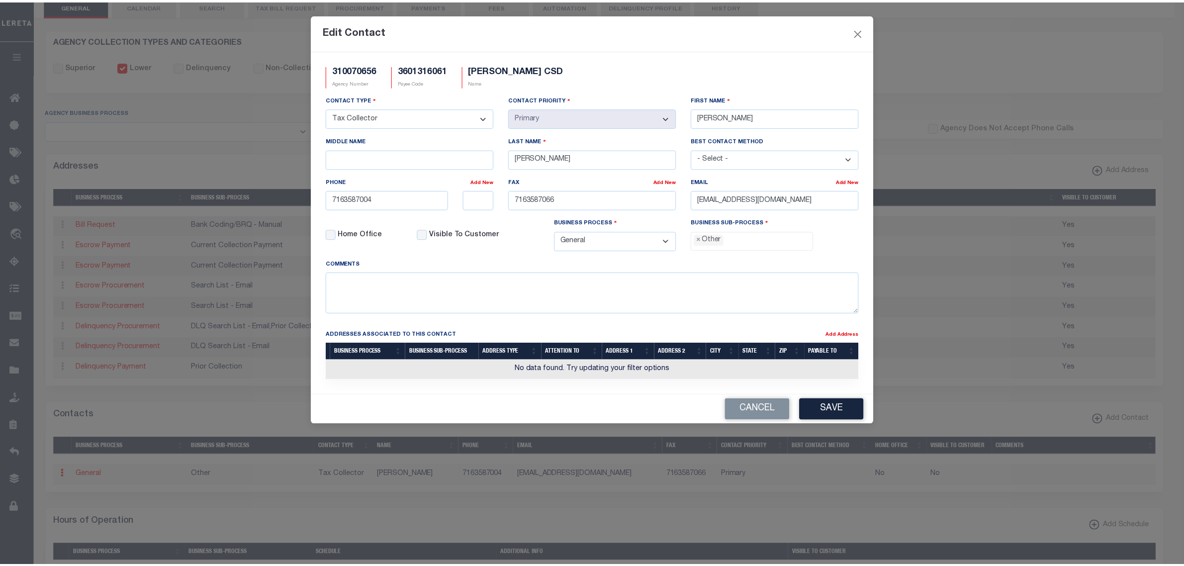
scroll to position [17, 0]
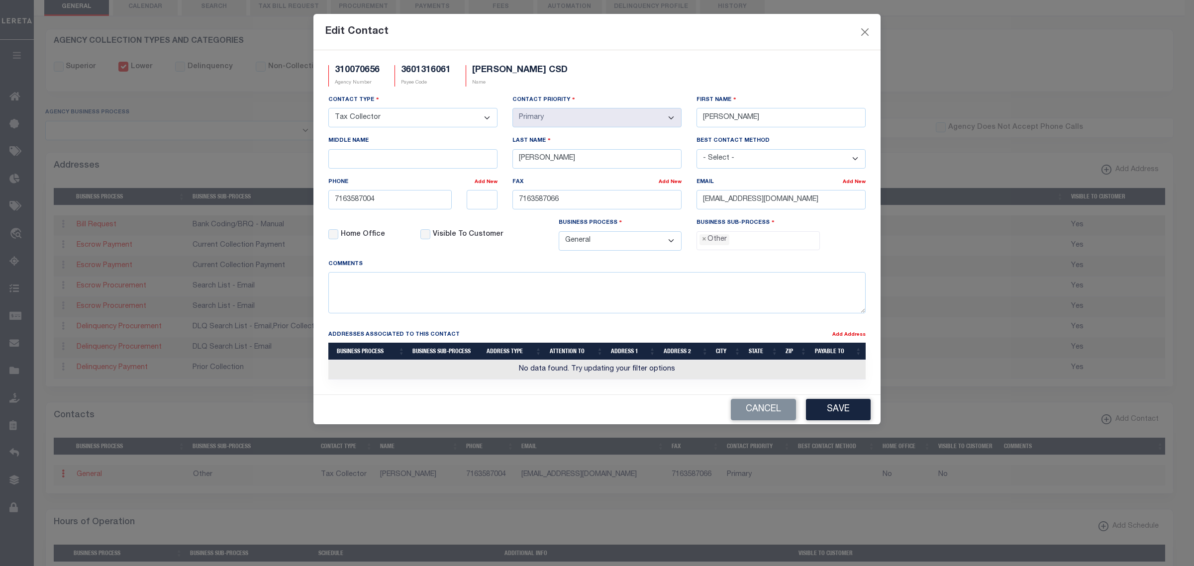
click at [706, 242] on li "× Other" at bounding box center [714, 239] width 30 height 11
click at [702, 245] on span "×" at bounding box center [704, 239] width 4 height 11
select select "31"
click at [404, 203] on input "7163587004" at bounding box center [389, 199] width 123 height 19
type input "716-358-7006"
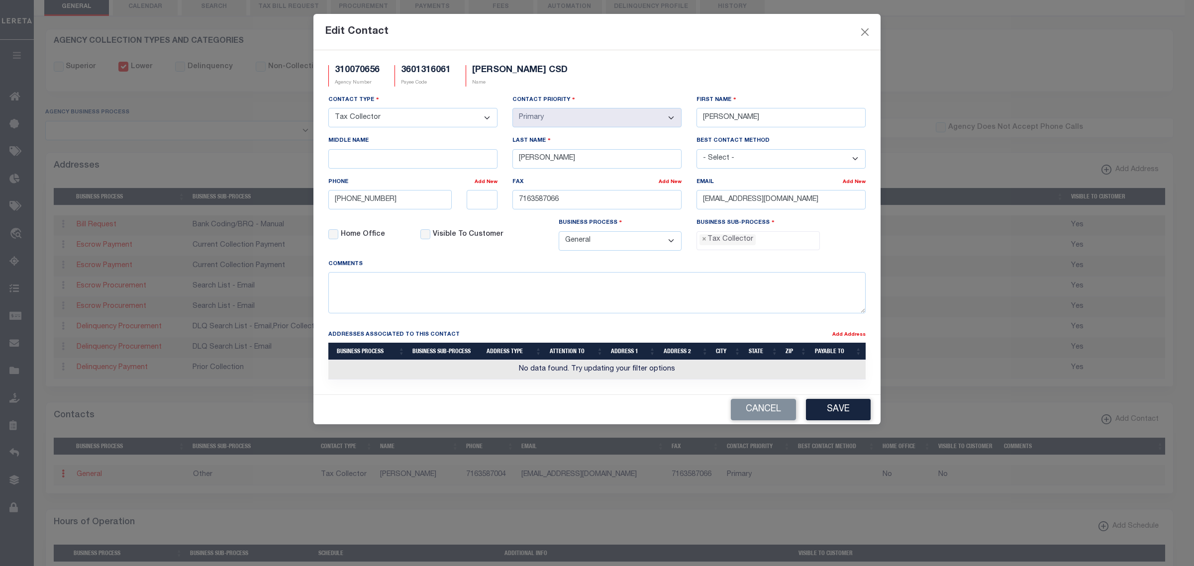
type input "716-358-7066"
click at [840, 420] on button "Save" at bounding box center [838, 409] width 65 height 21
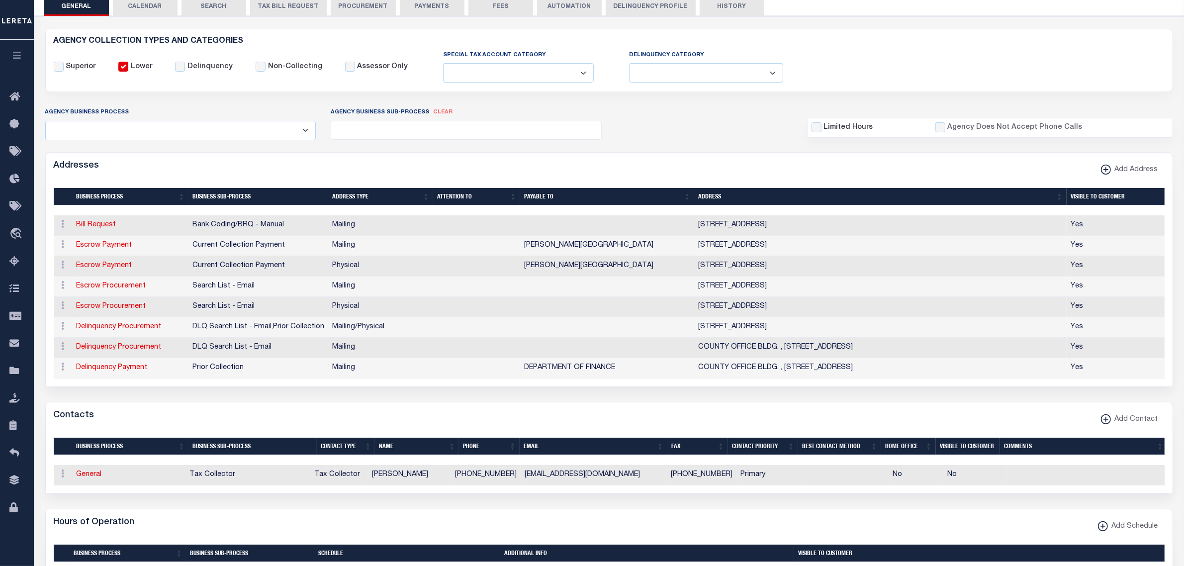
scroll to position [0, 0]
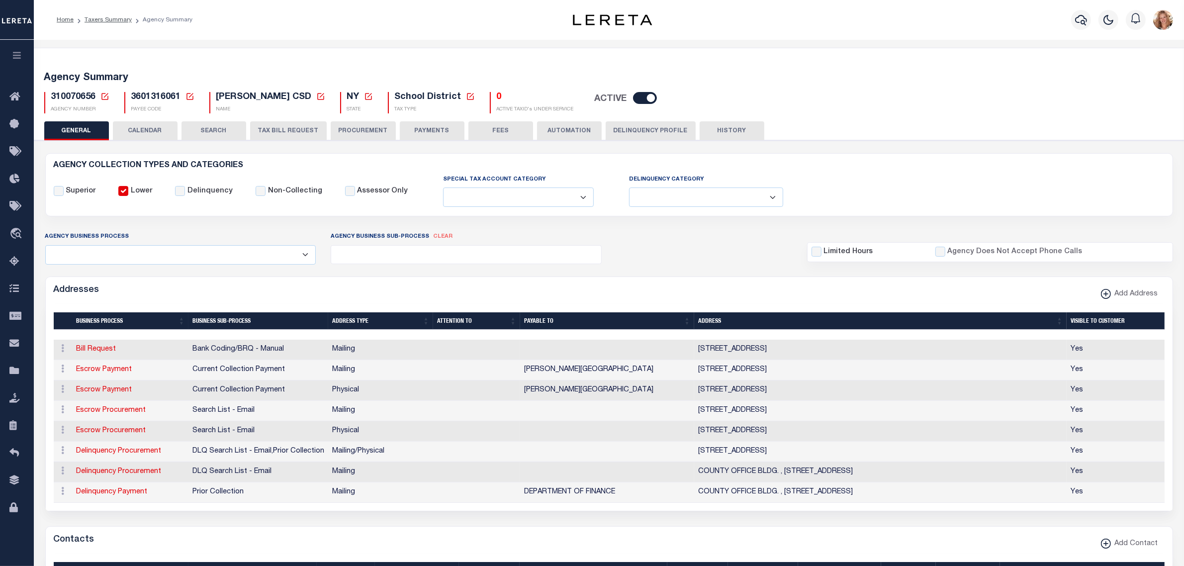
click at [441, 134] on button "PAYMENTS" at bounding box center [432, 130] width 65 height 19
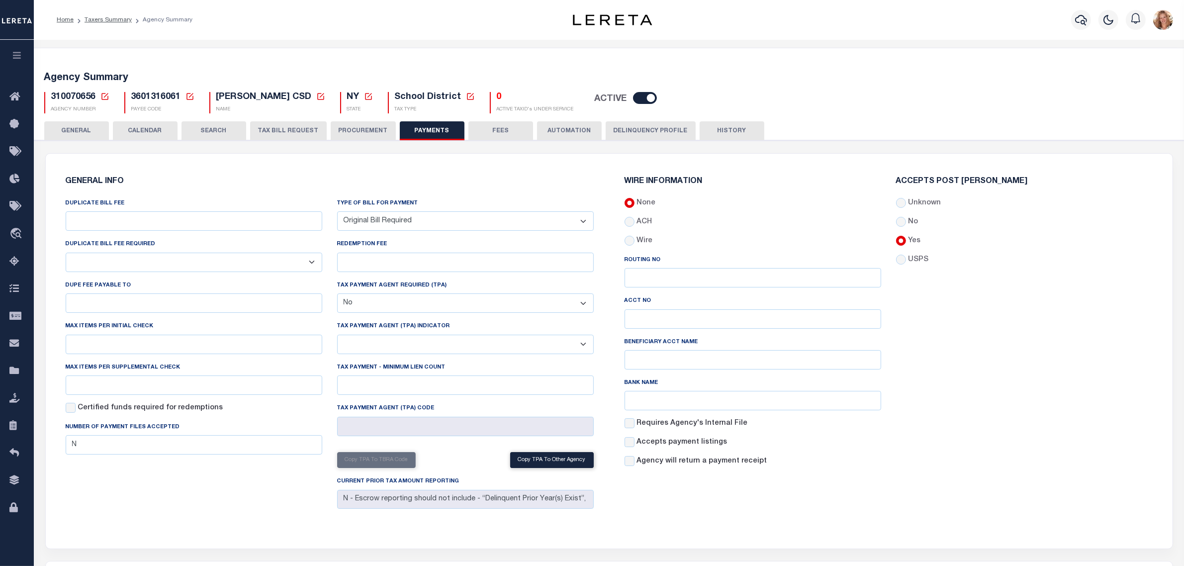
click at [399, 224] on select "Bar-Coded Tax Statement Print Tax Bills from Web. No DBF Required. Memo Bill Or…" at bounding box center [465, 220] width 257 height 19
select select
click at [337, 212] on select "Bar-Coded Tax Statement Print Tax Bills from Web. No DBF Required. Memo Bill Or…" at bounding box center [465, 220] width 257 height 19
click at [418, 165] on div "GENERAL INFO DUPLICATE BILL FEE DUPLICATE BILL FEE REQUIRED Yes No DUPE FEE PAY…" at bounding box center [609, 351] width 1127 height 395
click at [1131, 554] on button "Save Edits" at bounding box center [1134, 552] width 81 height 21
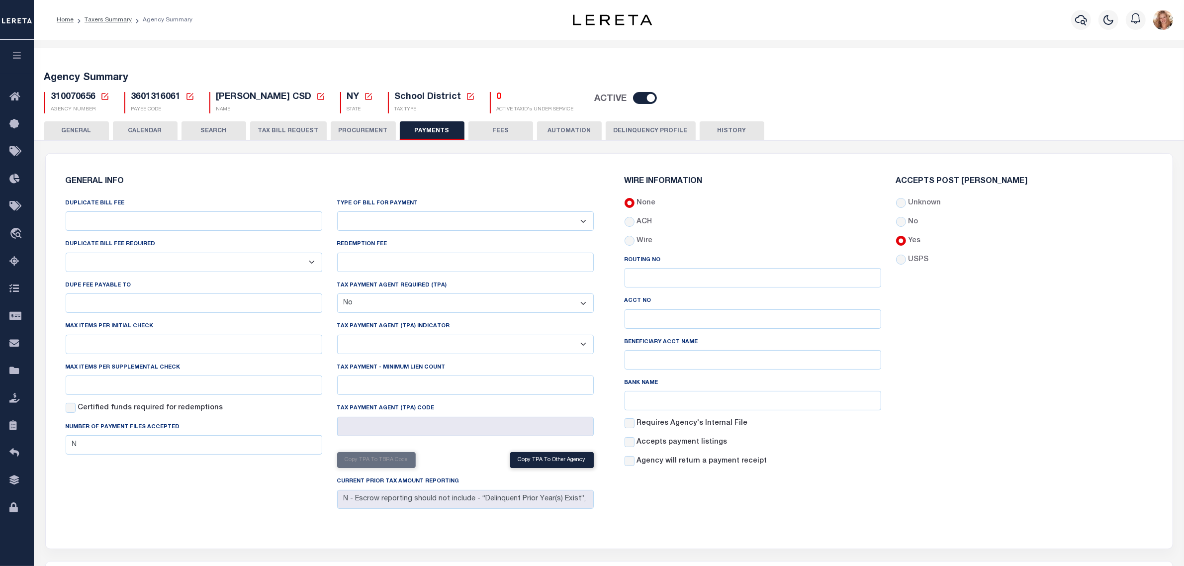
click at [96, 126] on button "GENERAL" at bounding box center [76, 130] width 65 height 19
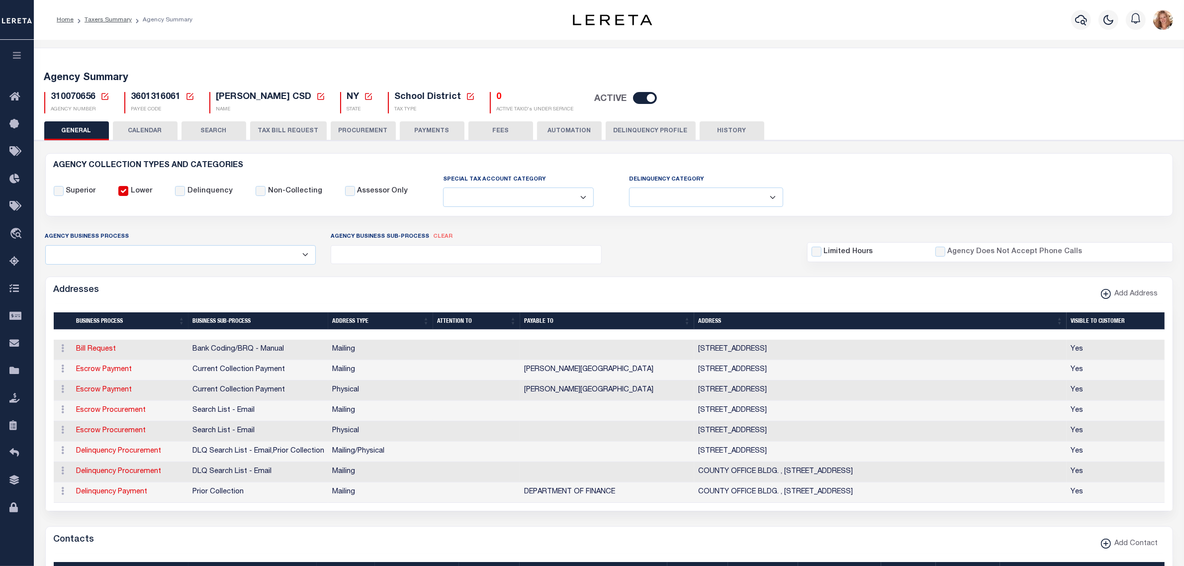
click at [102, 97] on icon at bounding box center [104, 96] width 9 height 9
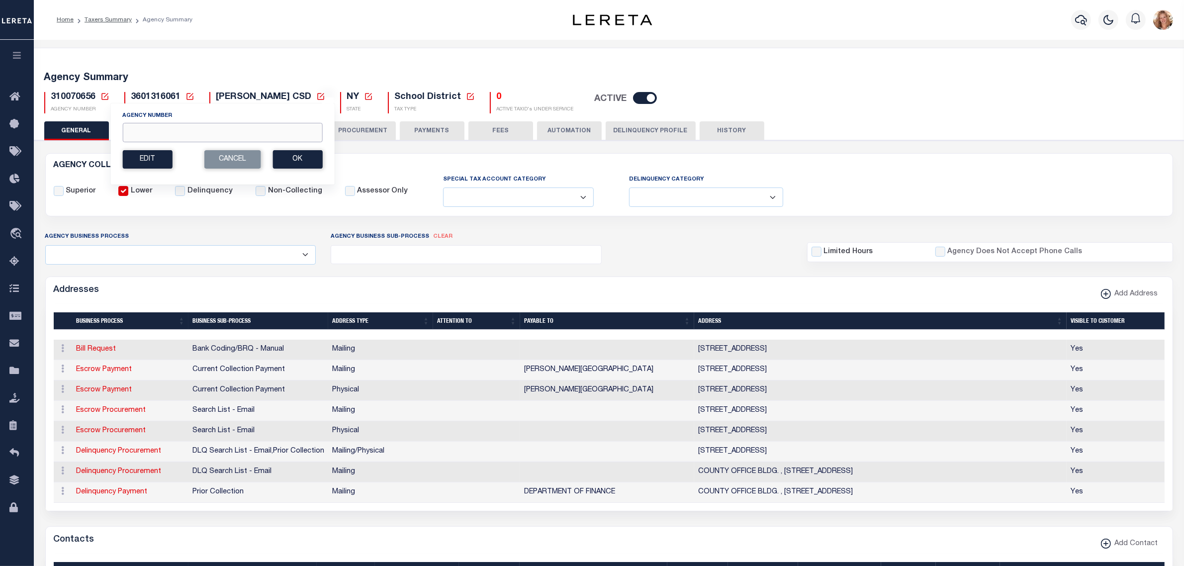
click at [137, 135] on input "Agency Number" at bounding box center [222, 132] width 200 height 19
type input "310330633"
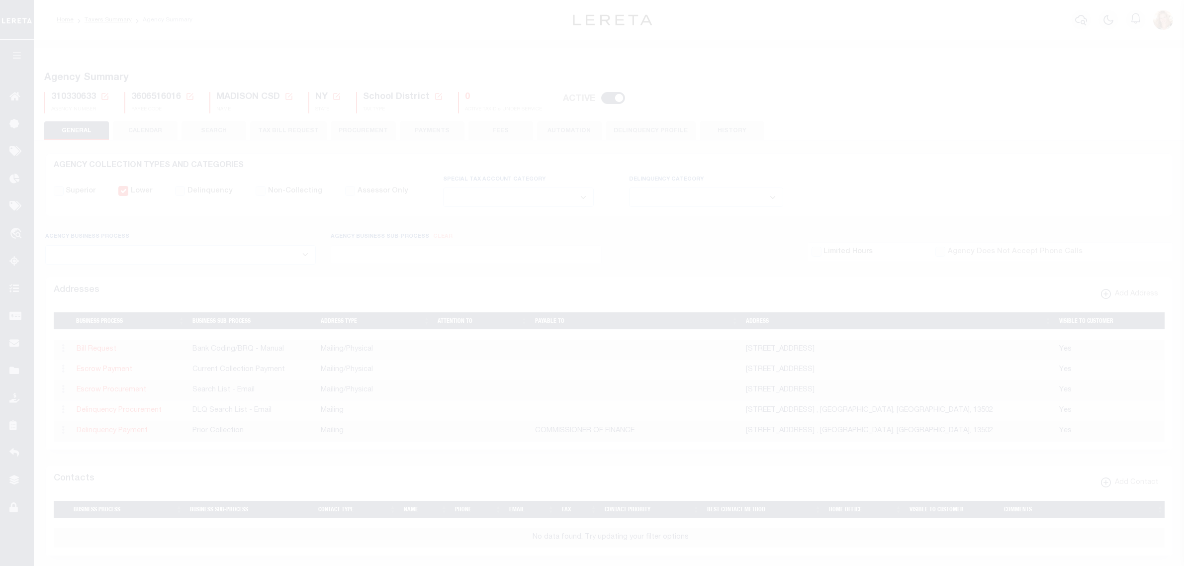
select select
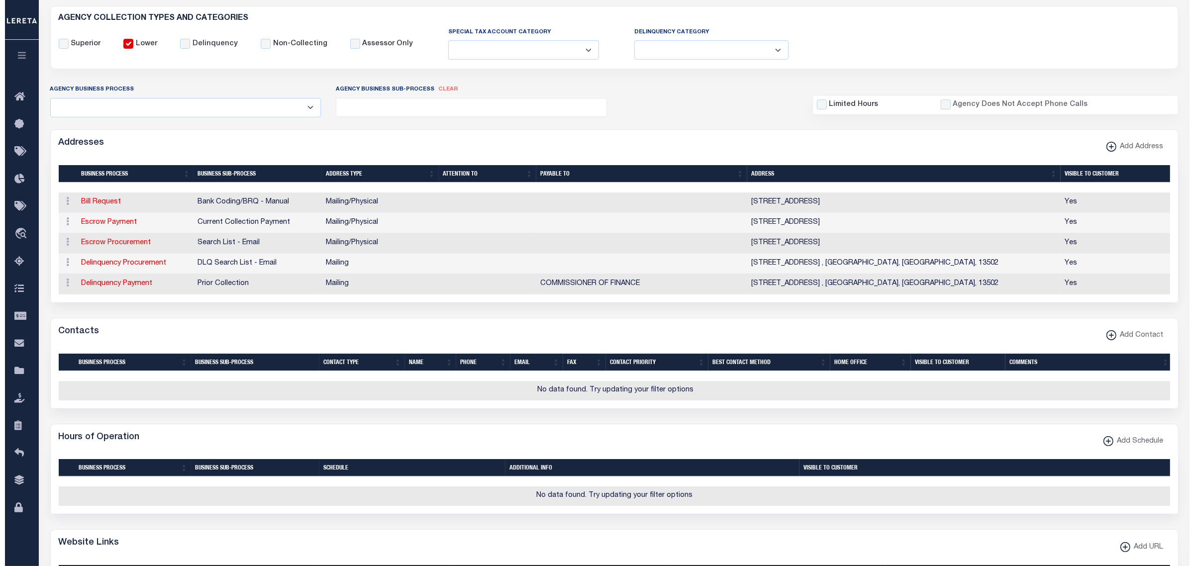
scroll to position [187, 0]
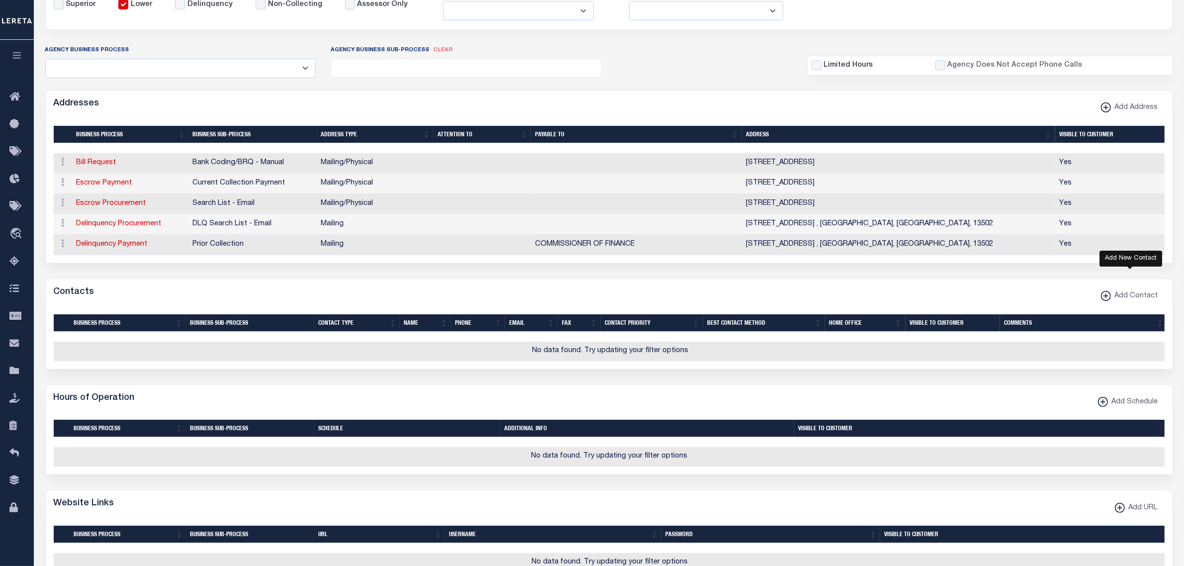
click at [1150, 302] on span "Add Contact" at bounding box center [1134, 296] width 47 height 11
select select "1"
checkbox input "false"
checkbox input "true"
select select
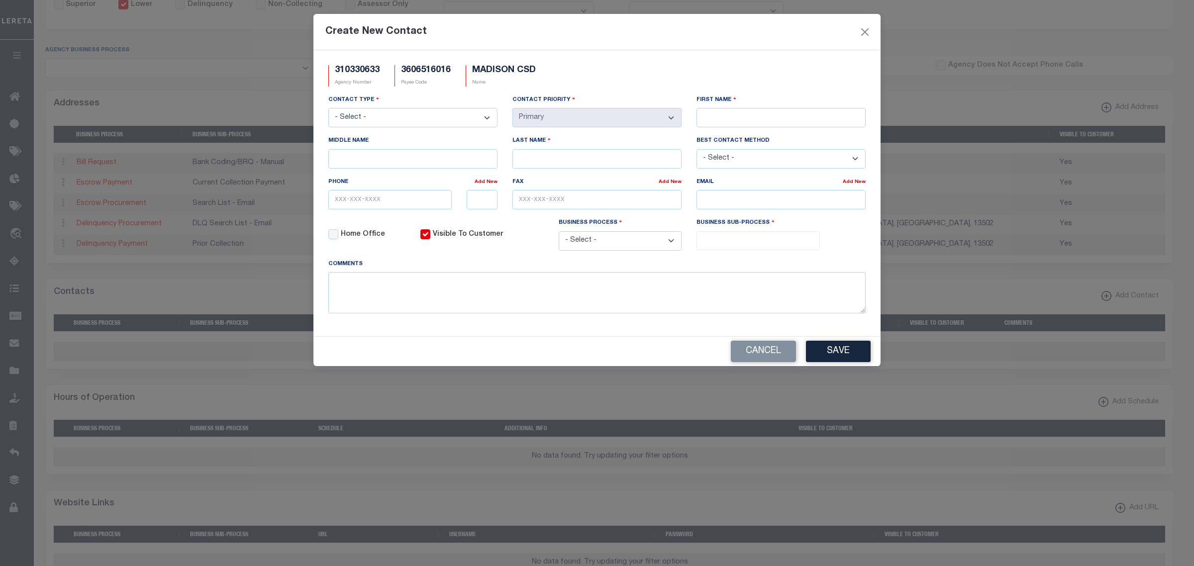
click at [411, 118] on select "- Select - Assessor Clerk Internal Contacts 1 Internal Contacts 2 Internal Cont…" at bounding box center [412, 117] width 169 height 19
select select "2"
click at [328, 109] on select "- Select - Assessor Clerk Internal Contacts 1 Internal Contacts 2 Internal Cont…" at bounding box center [412, 117] width 169 height 19
click at [792, 118] on input "First Name" at bounding box center [780, 117] width 169 height 19
type input "[PERSON_NAME]"
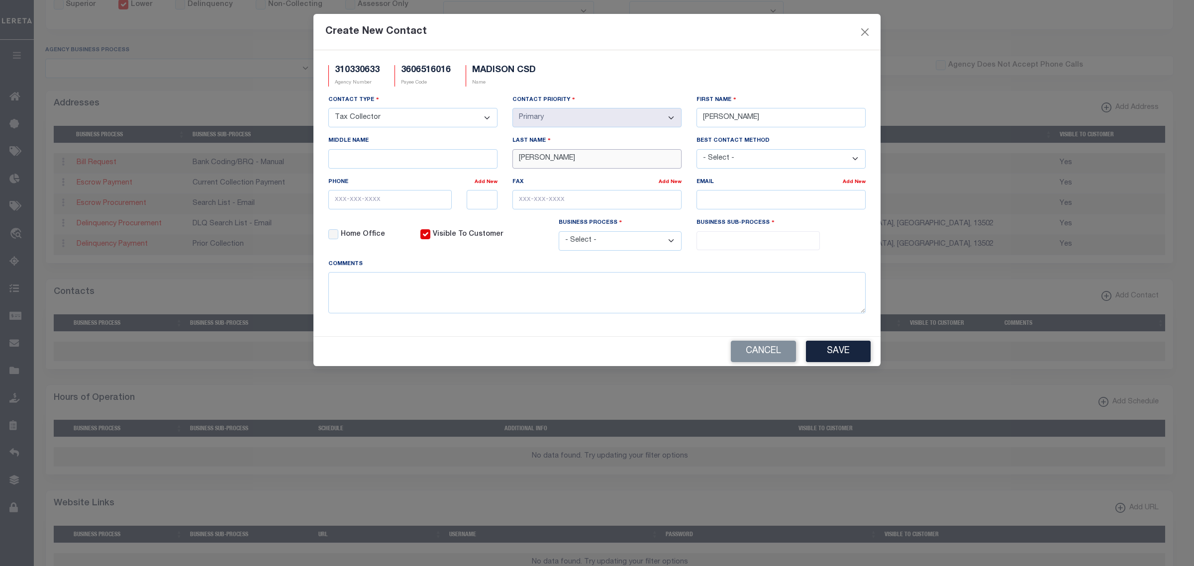
type input "[PERSON_NAME]"
click at [382, 207] on input "text" at bounding box center [389, 199] width 123 height 19
paste input "[PHONE_NUMBER]"
type input "[PHONE_NUMBER]"
click at [648, 199] on input "text" at bounding box center [596, 199] width 169 height 19
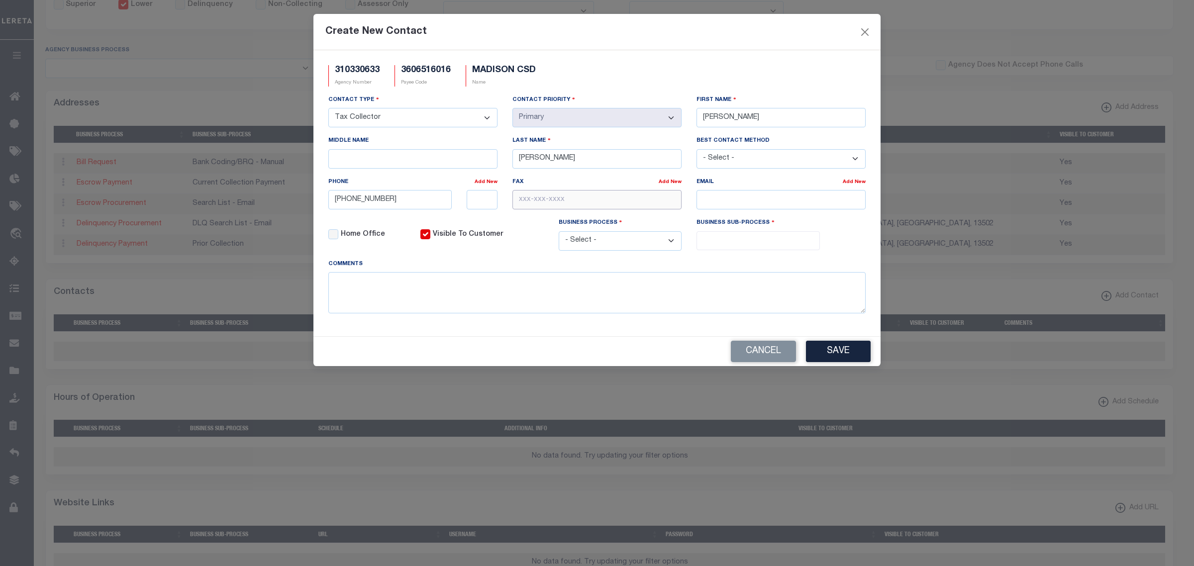
paste input "[PHONE_NUMBER]"
type input "[PHONE_NUMBER]"
click at [766, 200] on input "email" at bounding box center [780, 199] width 169 height 19
paste input "[EMAIL_ADDRESS][DOMAIN_NAME]"
type input "MBROUILLETTE@MADISONCENTRALNY.ORG"
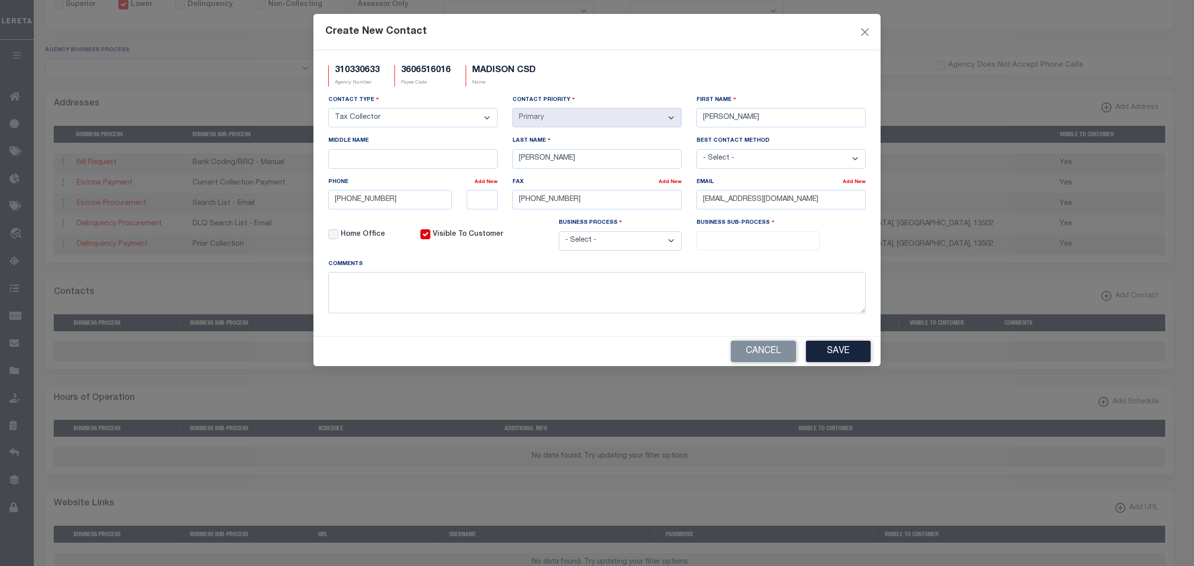
click at [670, 249] on select "- Select - All Automation Bill Request Delinquency Payment Delinquency Procurem…" at bounding box center [620, 240] width 123 height 19
select select "6"
click at [559, 235] on select "- Select - All Automation Bill Request Delinquency Payment Delinquency Procurem…" at bounding box center [620, 240] width 123 height 19
click at [707, 243] on input "search" at bounding box center [757, 239] width 117 height 11
select select "31"
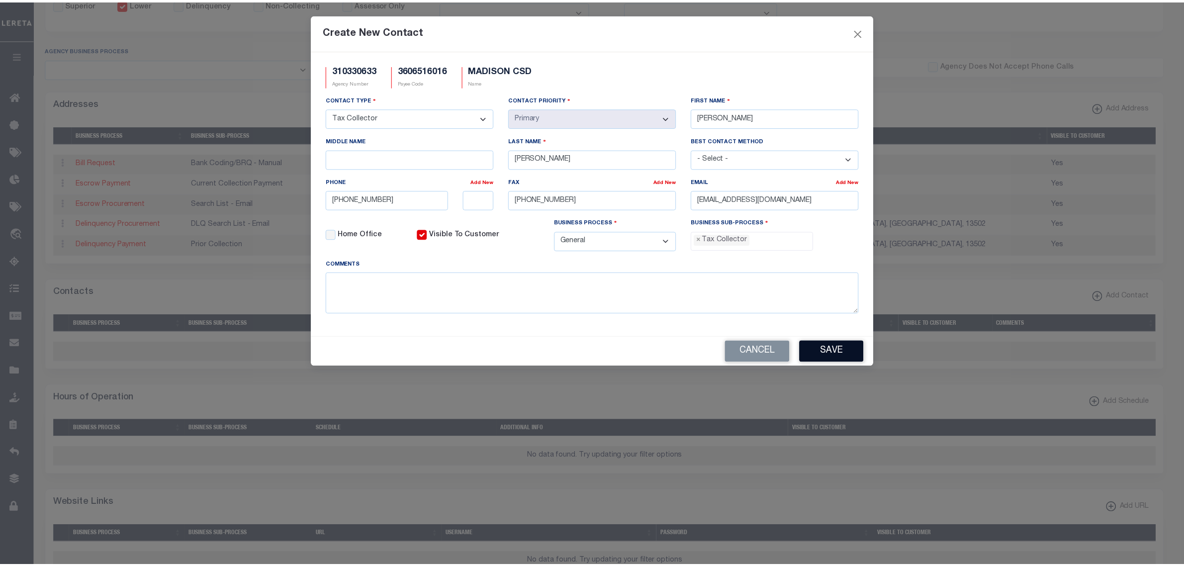
scroll to position [26, 0]
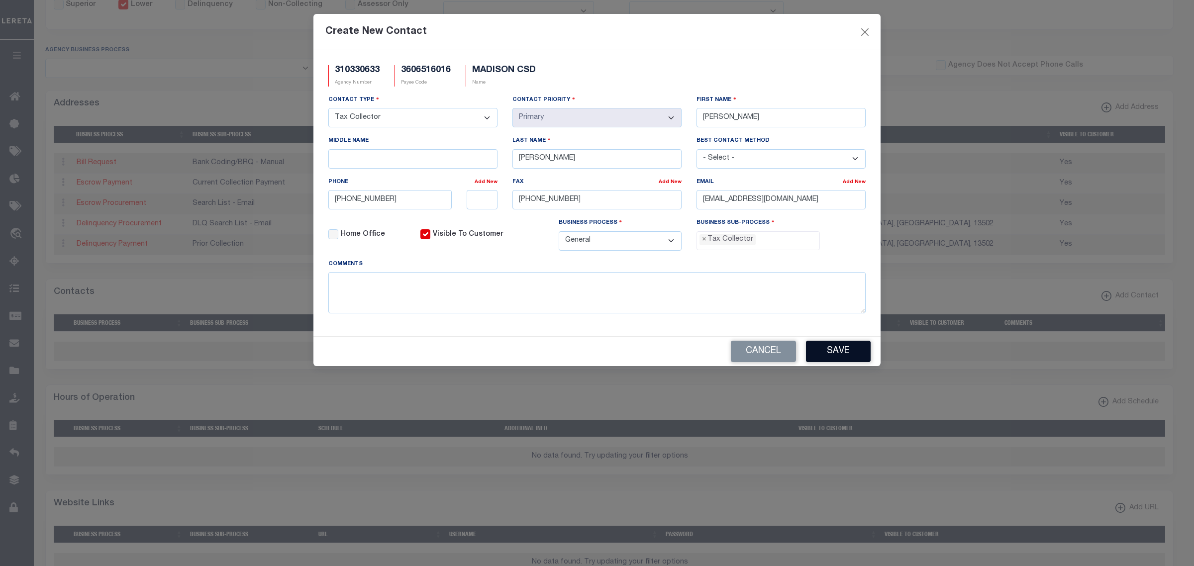
click at [836, 362] on button "Save" at bounding box center [838, 351] width 65 height 21
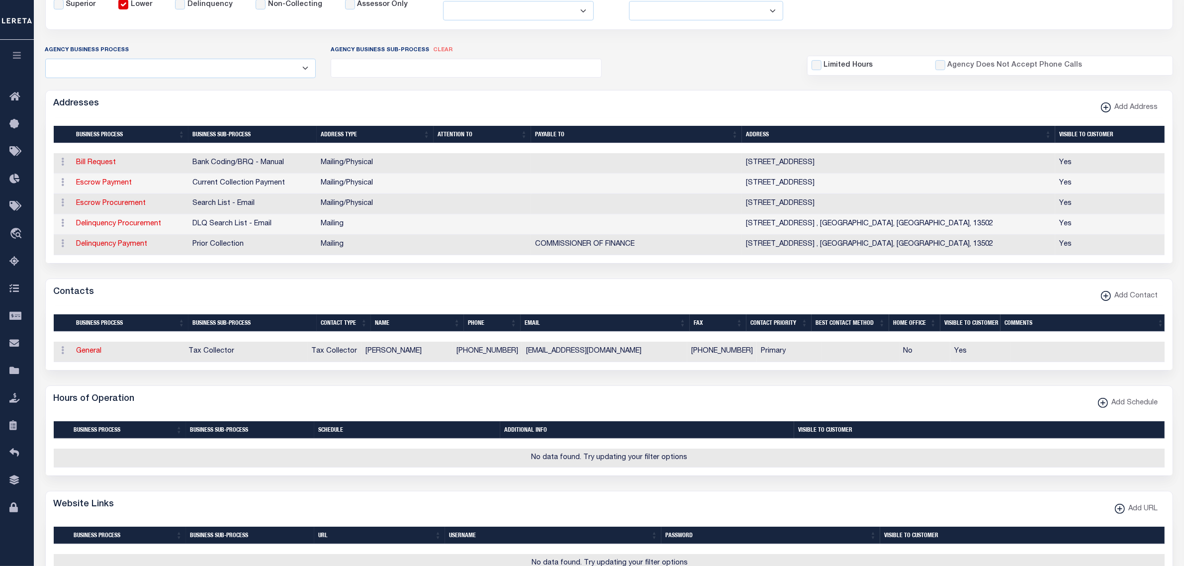
scroll to position [0, 0]
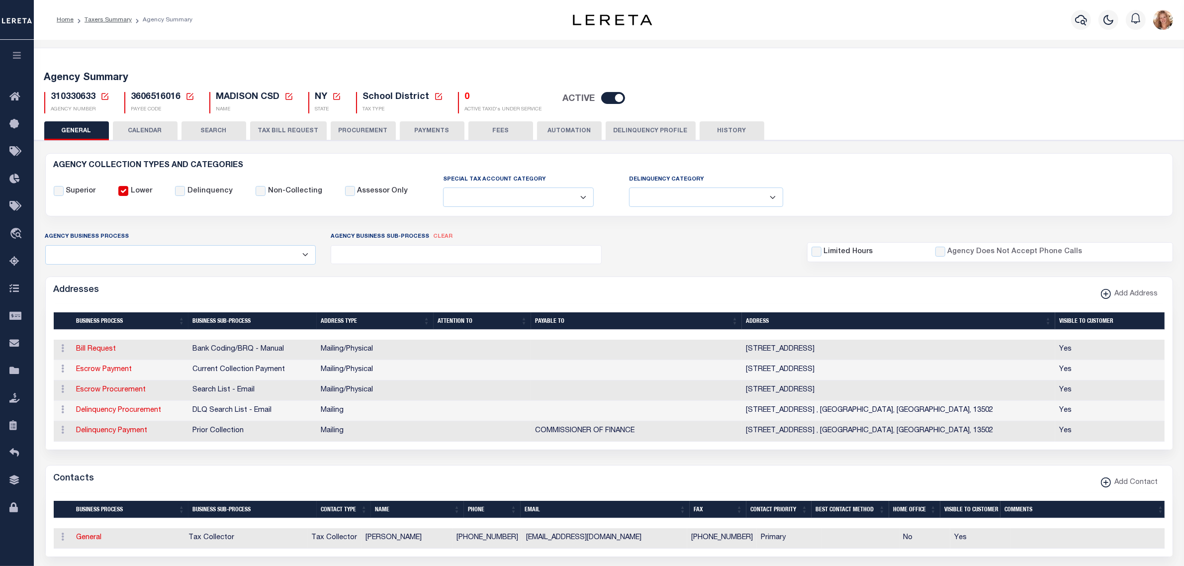
click at [104, 96] on icon at bounding box center [104, 96] width 7 height 7
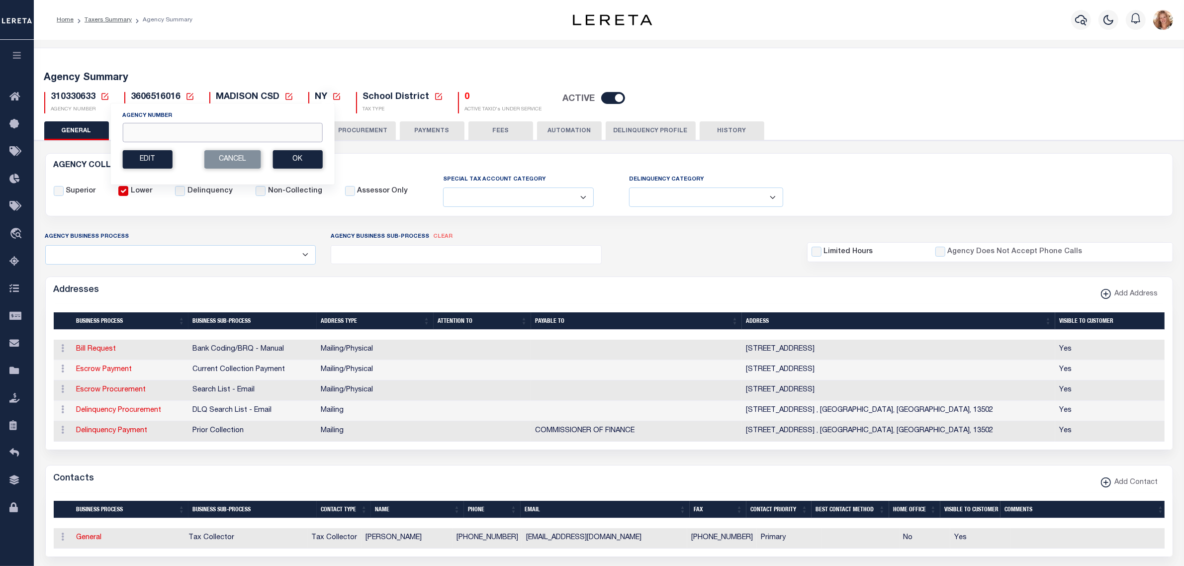
click at [132, 132] on input "Agency Number" at bounding box center [222, 132] width 200 height 19
type input "310350655"
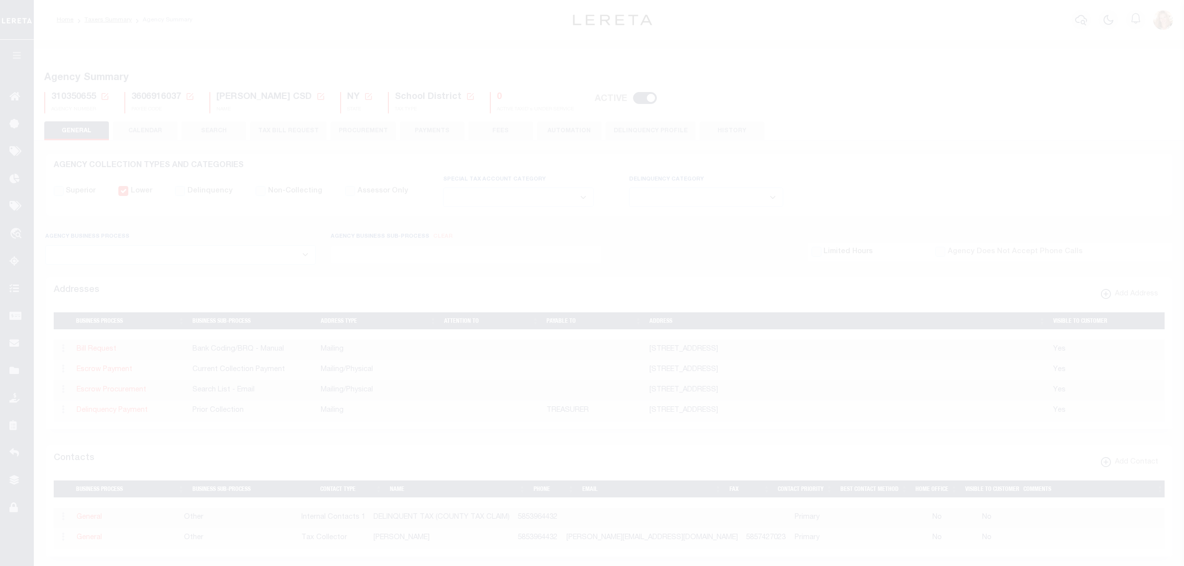
select select
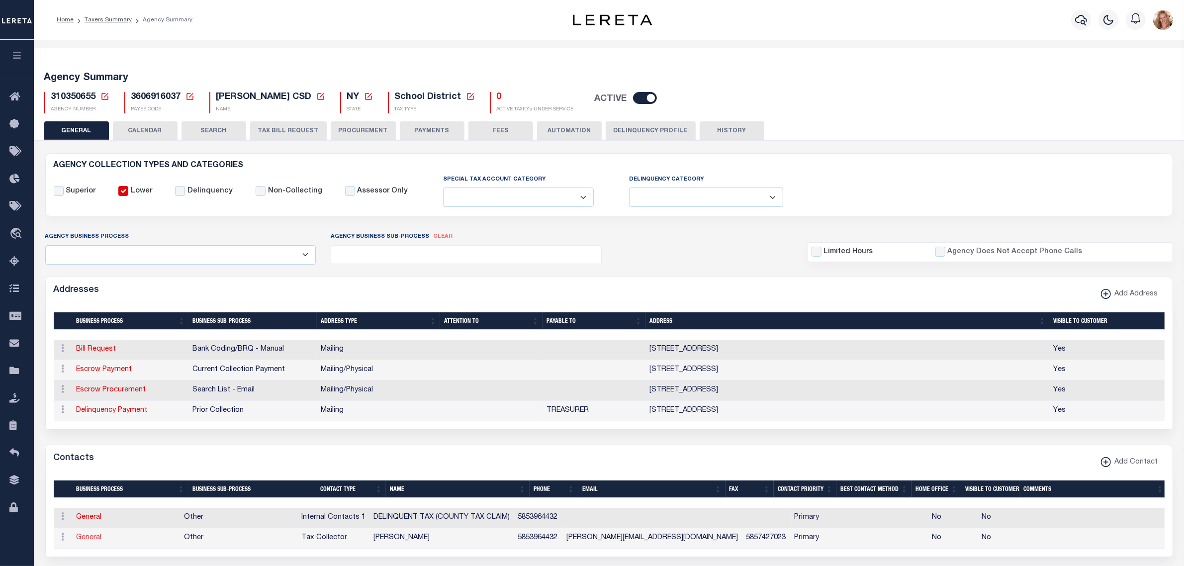
click at [93, 541] on link "General" at bounding box center [89, 537] width 25 height 7
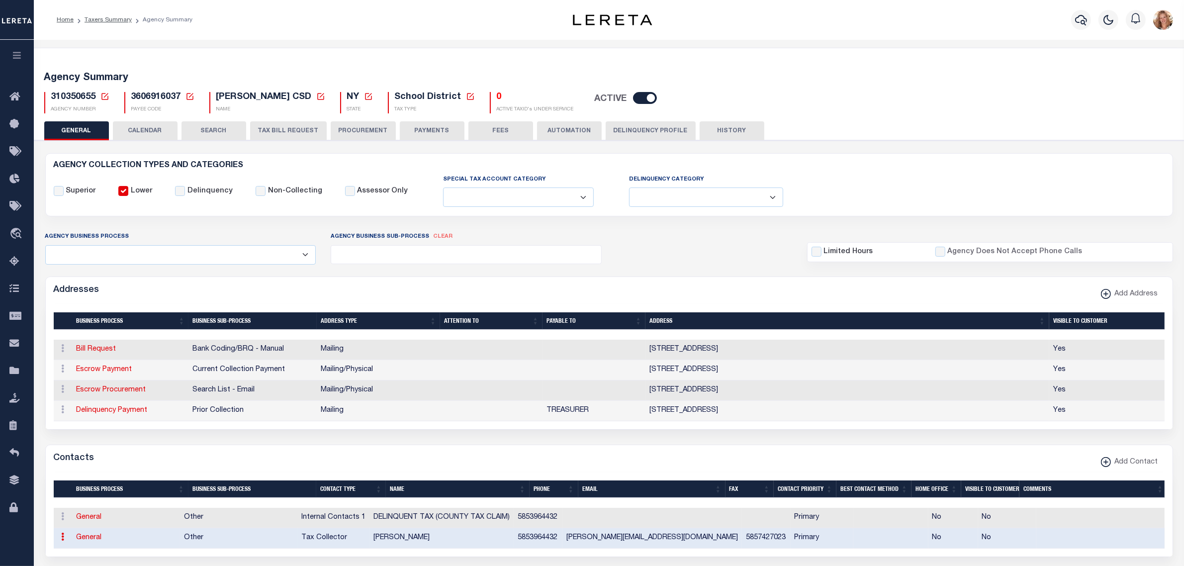
select select "2"
select select "1"
type input "[PERSON_NAME]"
type input "SWEET"
type input "5853964432"
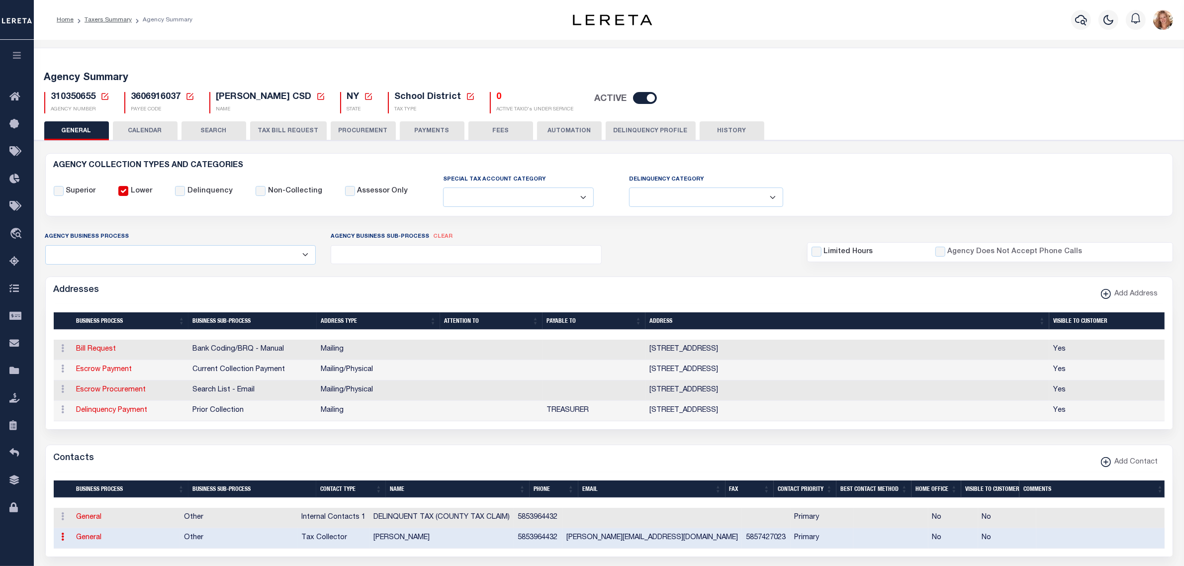
type input "5857427023"
type input "[PERSON_NAME][EMAIL_ADDRESS][DOMAIN_NAME]"
select select "6"
select select "39"
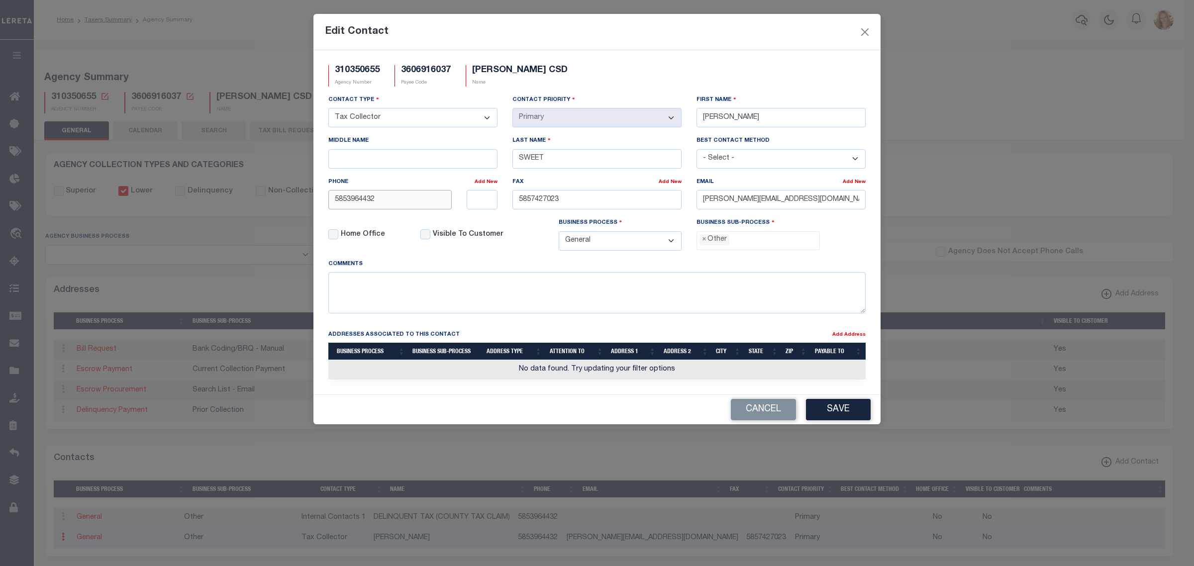
click at [426, 199] on input "5853964432" at bounding box center [389, 199] width 123 height 19
type input "[PHONE_NUMBER]"
type input "1411"
type input "585-742-7023"
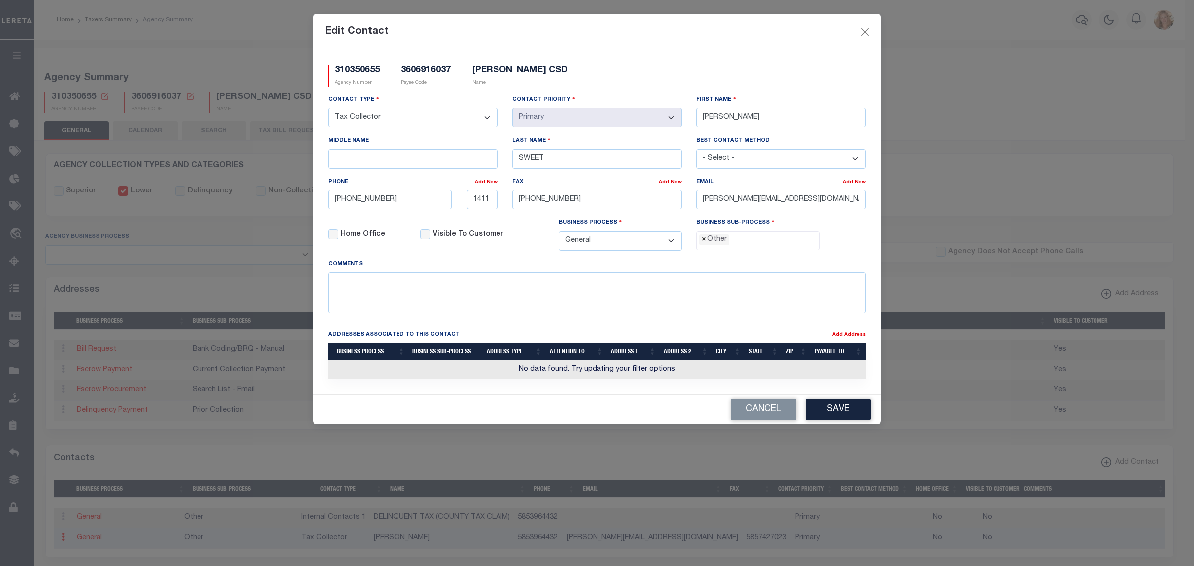
click at [702, 245] on span "×" at bounding box center [704, 239] width 4 height 11
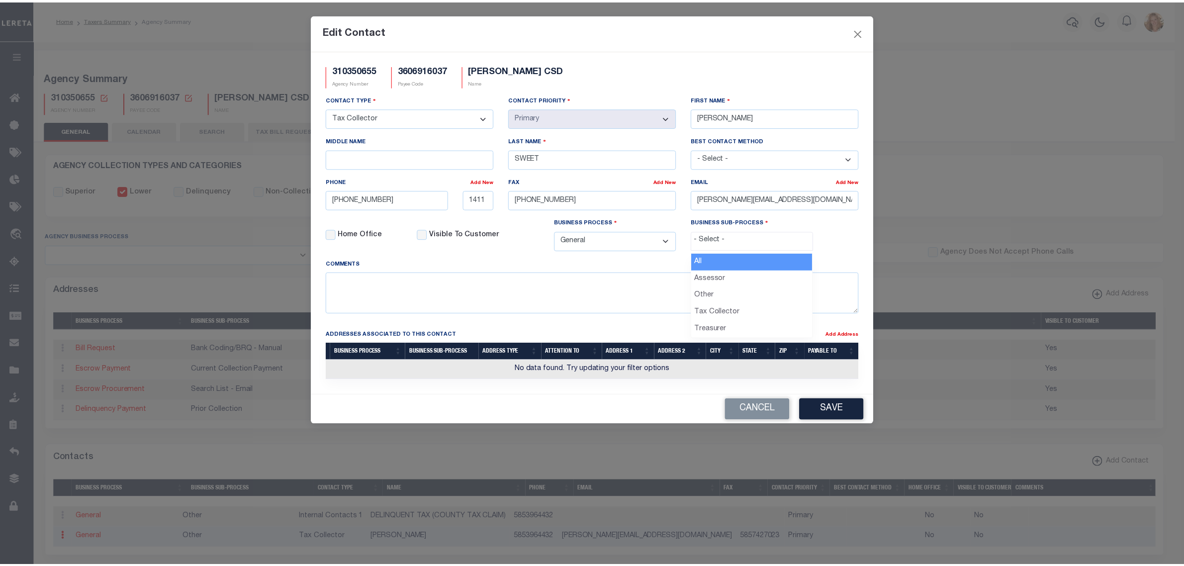
scroll to position [17, 0]
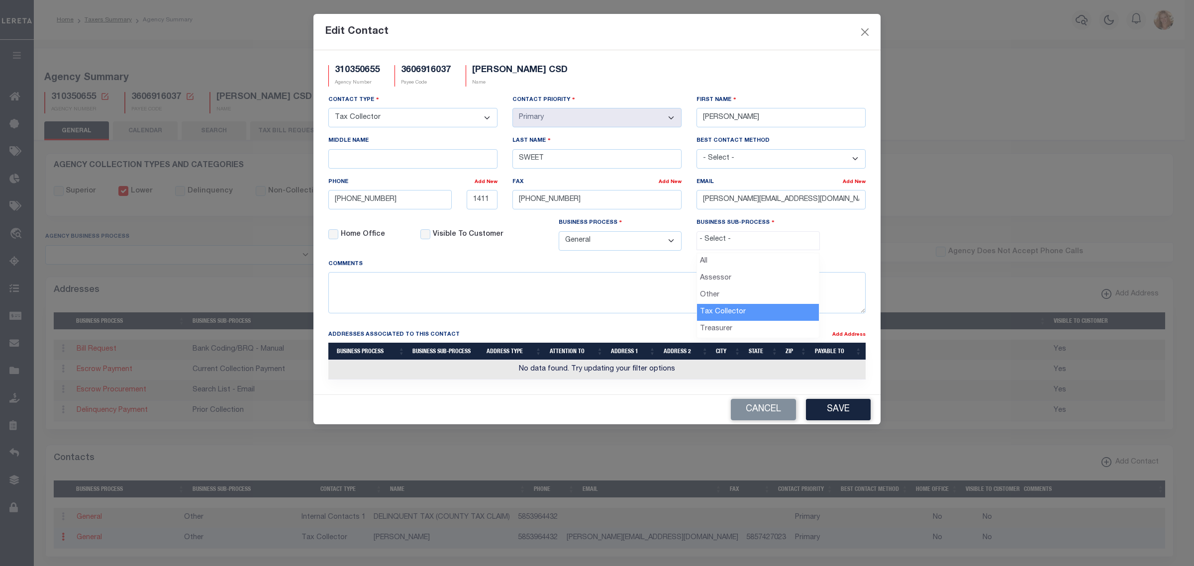
select select "31"
click at [842, 411] on button "Save" at bounding box center [838, 409] width 65 height 21
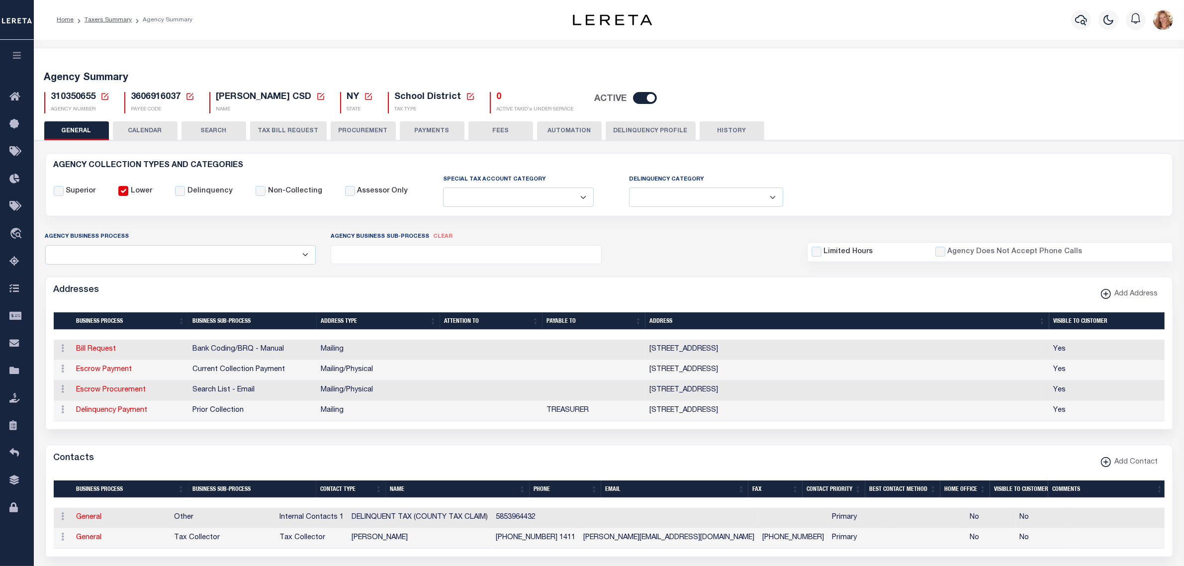
click at [104, 97] on icon at bounding box center [104, 96] width 9 height 9
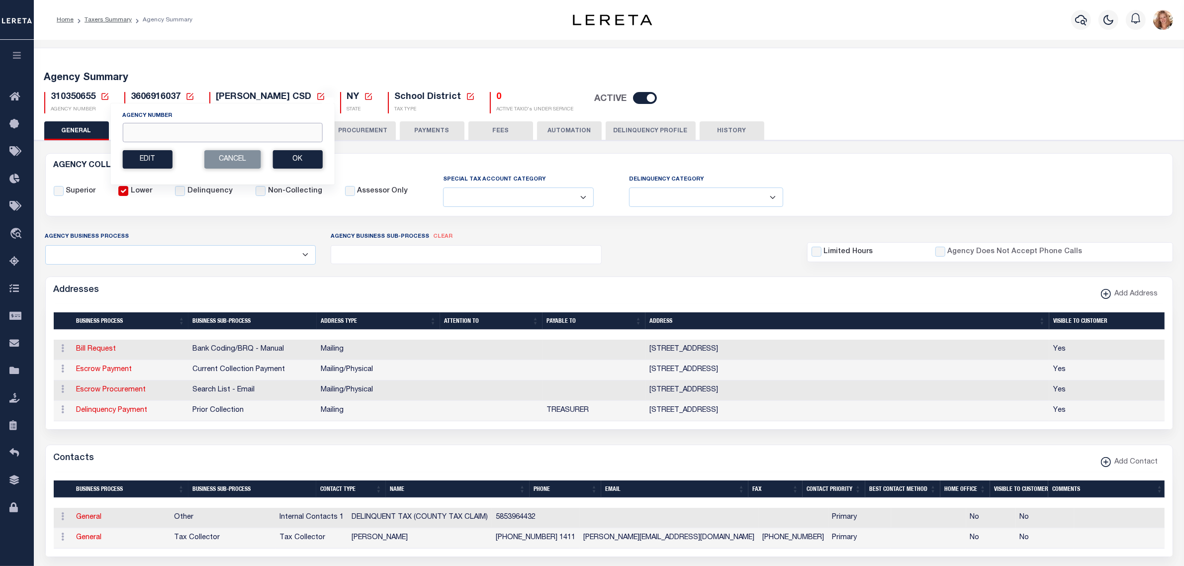
click at [140, 138] on input "Agency Number" at bounding box center [222, 132] width 200 height 19
type input "310600208"
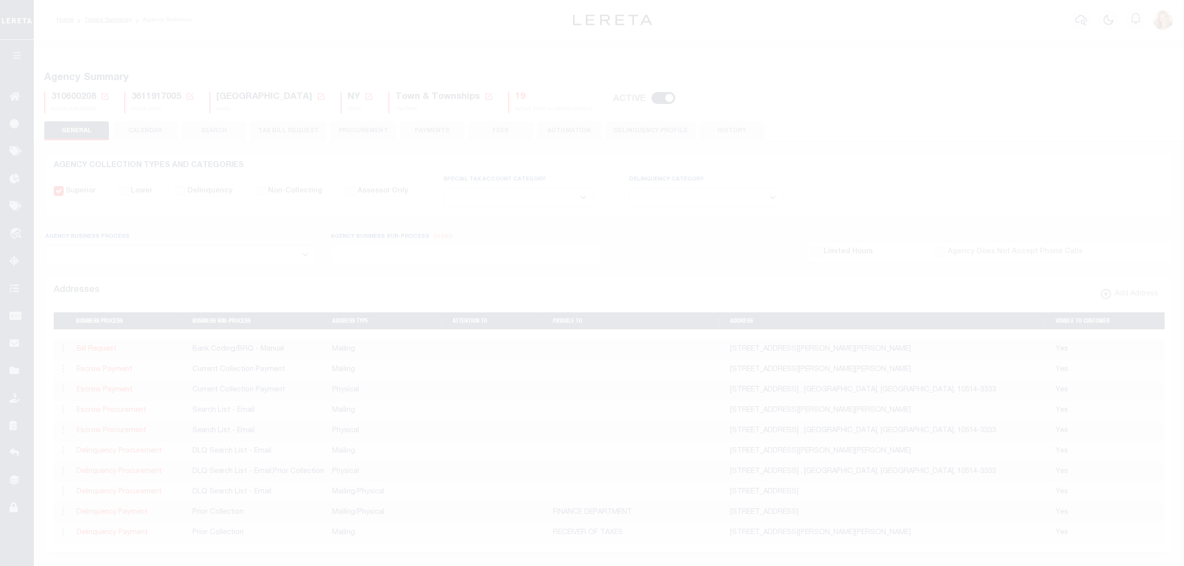
select select
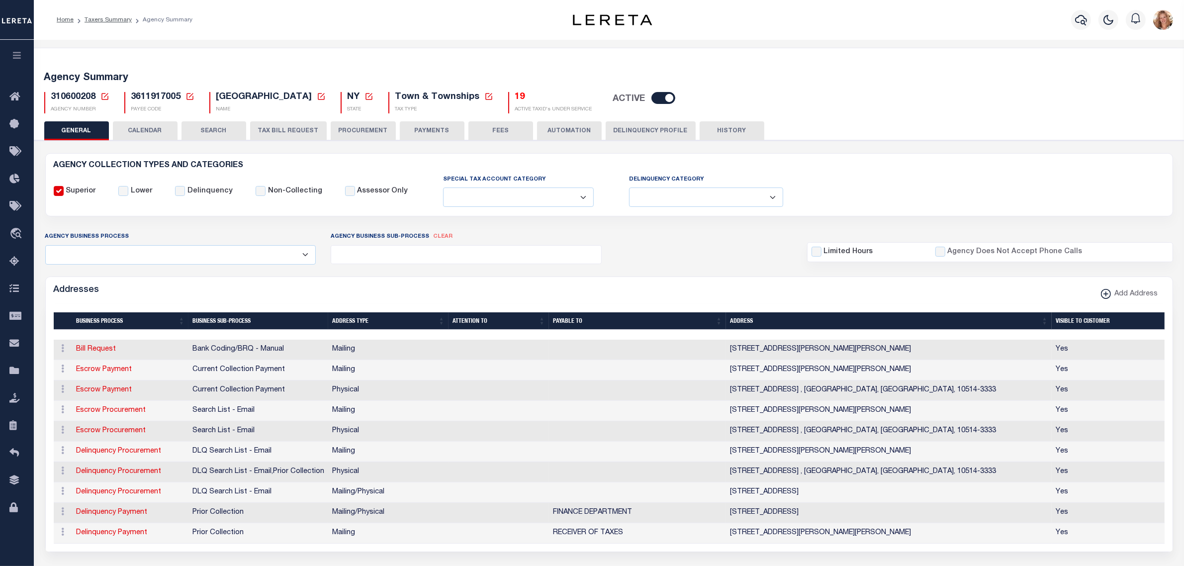
click at [105, 95] on icon at bounding box center [104, 96] width 7 height 7
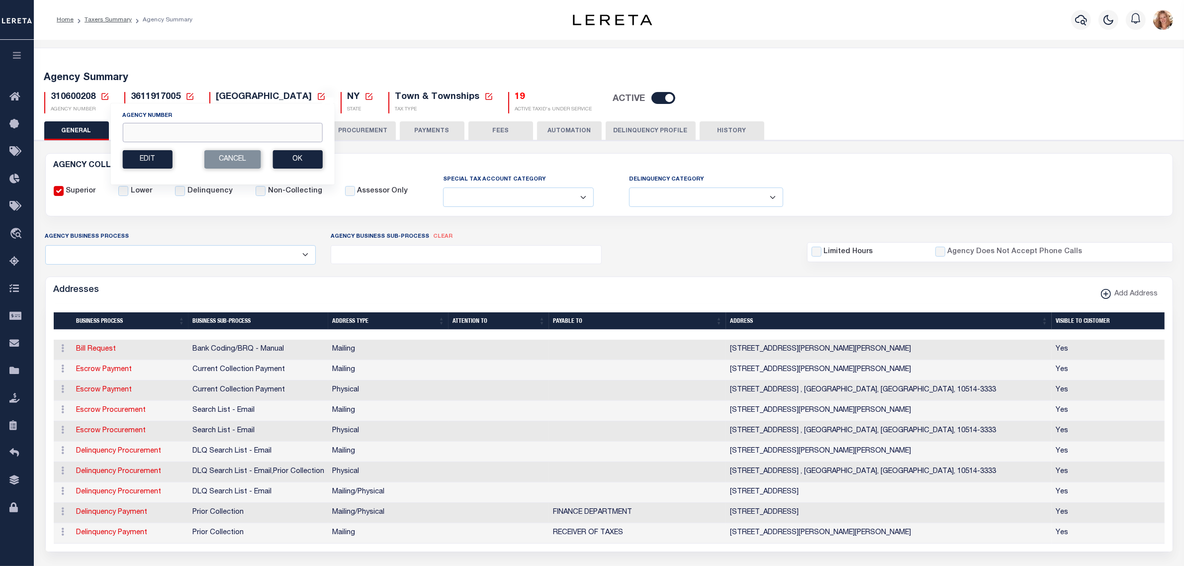
click at [127, 132] on input "Agency Number" at bounding box center [222, 132] width 200 height 19
type input "310600609"
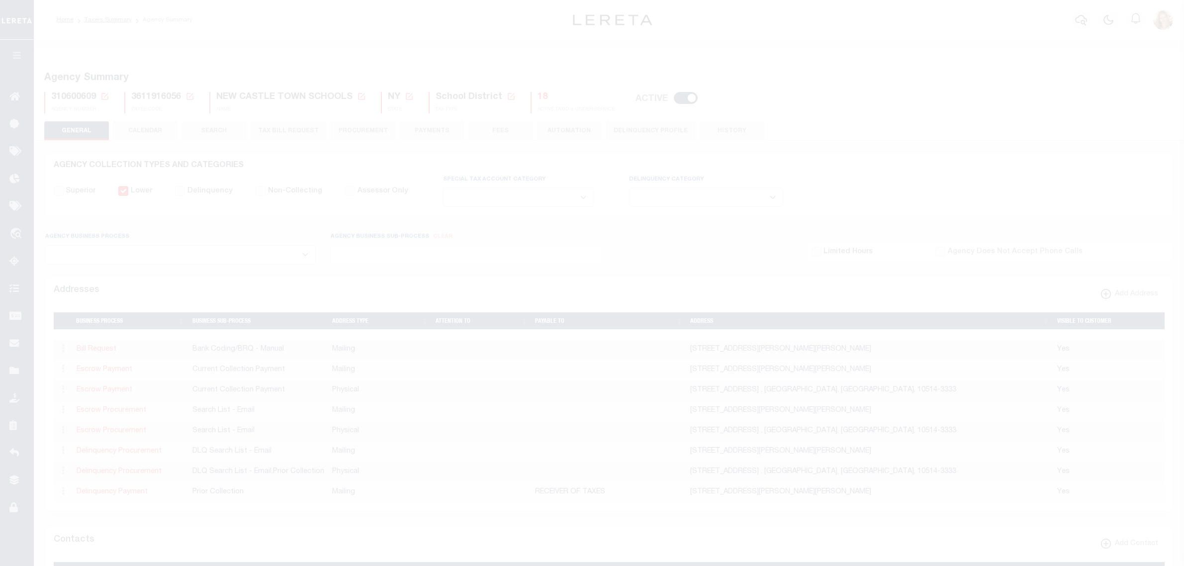
select select
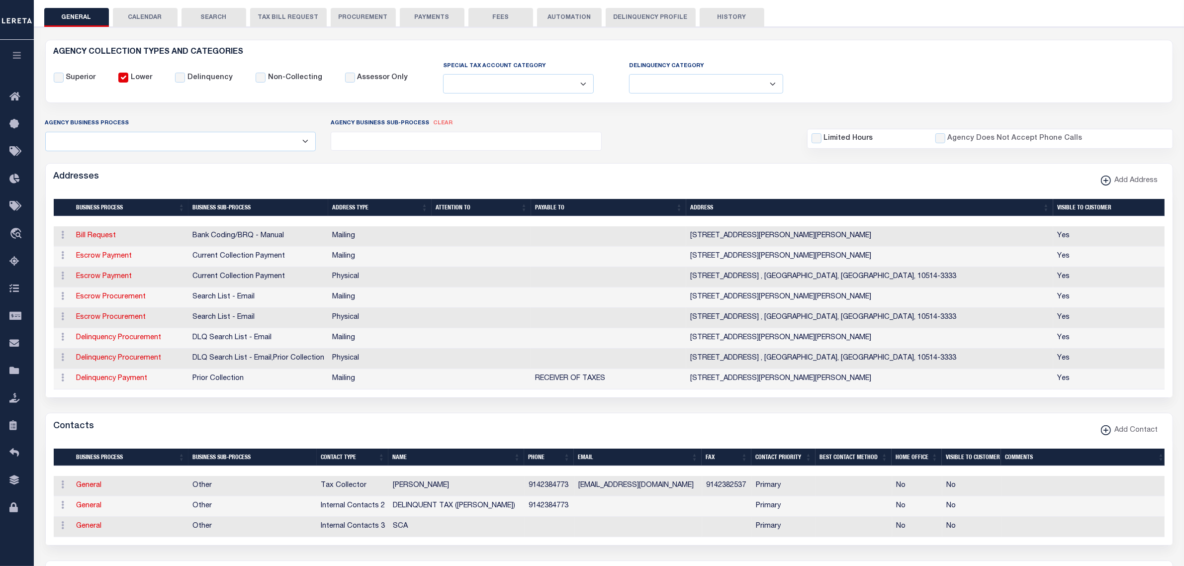
scroll to position [187, 0]
